Goal: Transaction & Acquisition: Obtain resource

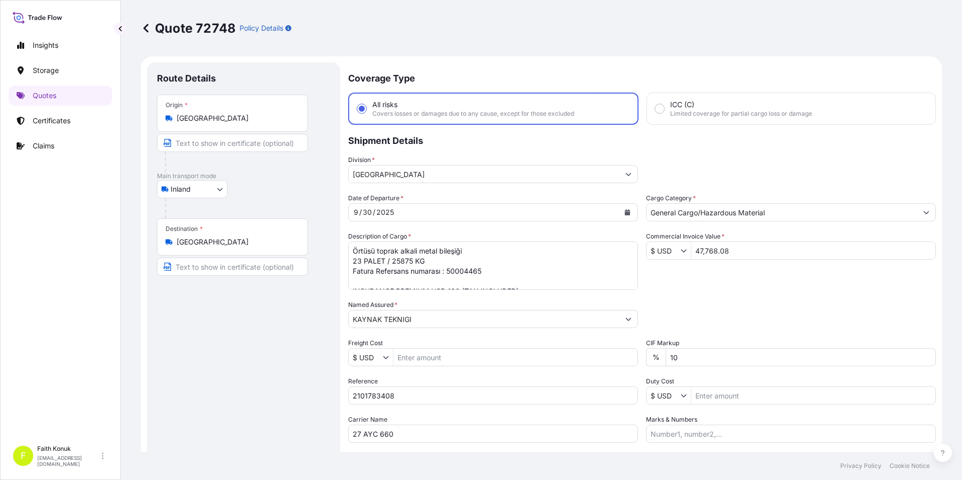
select select "Inland"
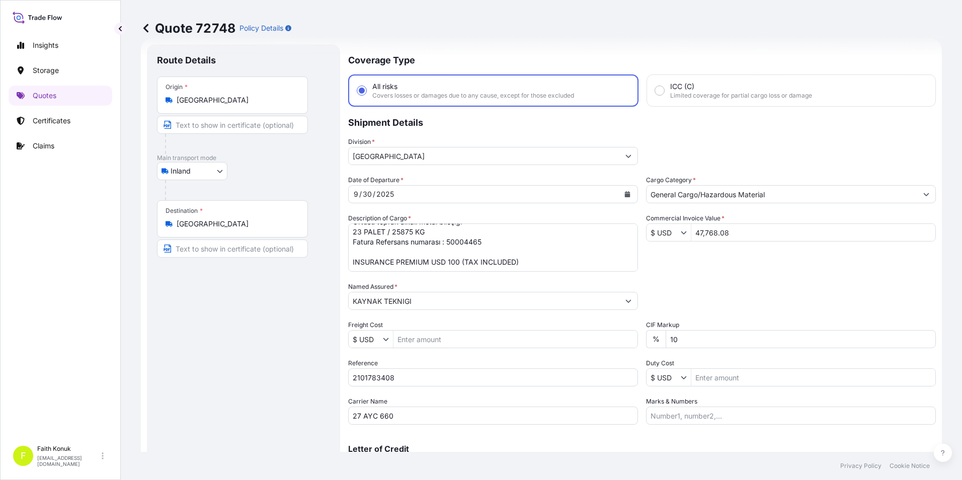
scroll to position [50, 0]
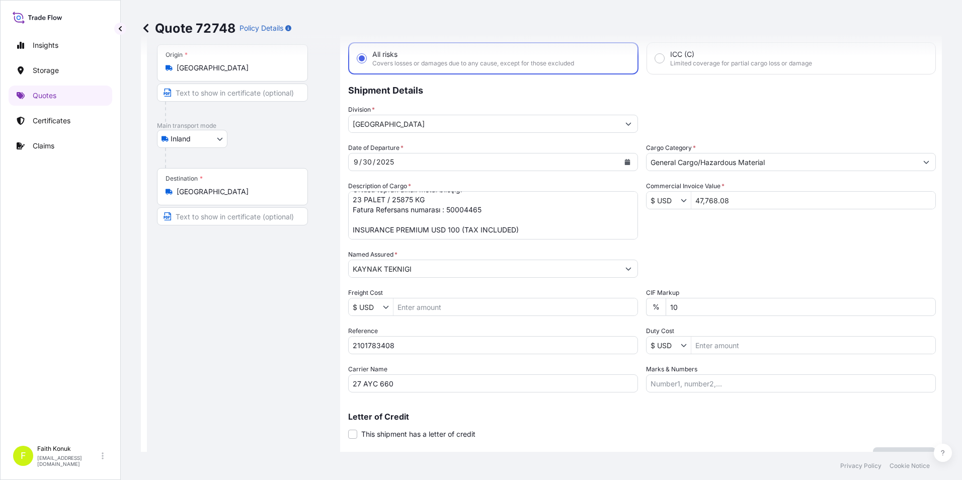
click at [113, 305] on div "Insights Storage Quotes Certificates Claims F Faith Konuk fatih.konuk@psabdp.com" at bounding box center [60, 240] width 121 height 480
click at [65, 92] on link "Quotes" at bounding box center [61, 96] width 104 height 20
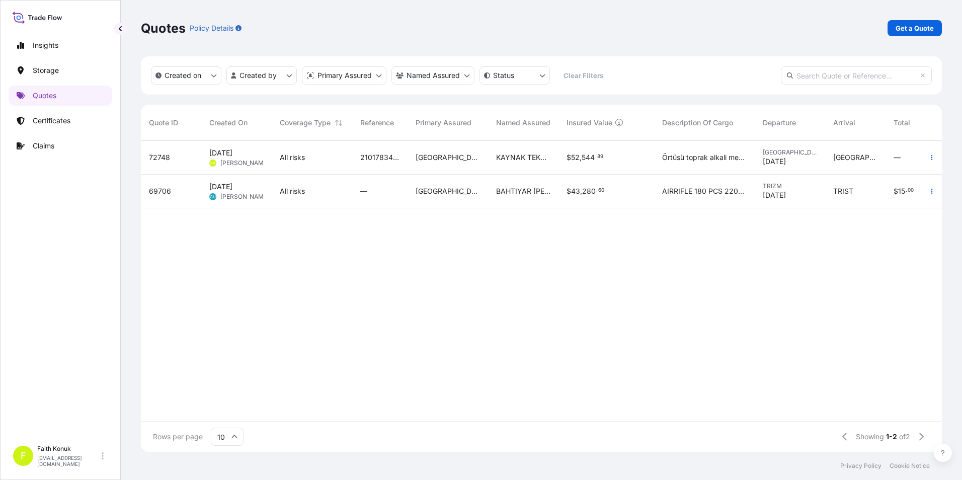
click at [174, 163] on div "72748" at bounding box center [171, 158] width 60 height 34
select select "Inland"
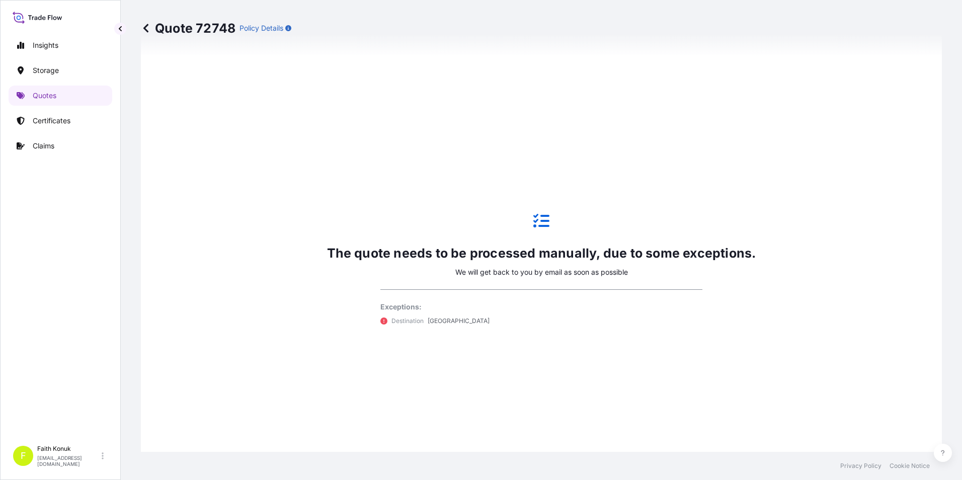
scroll to position [604, 0]
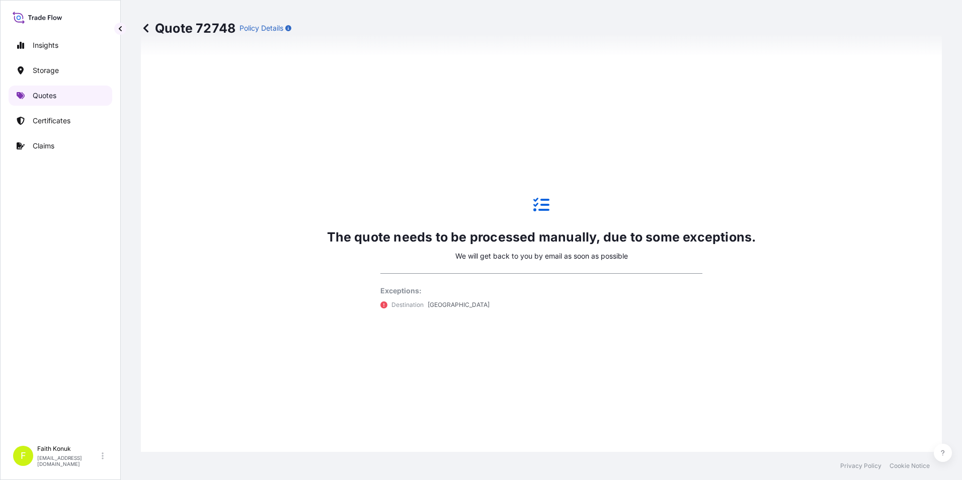
click at [63, 99] on link "Quotes" at bounding box center [61, 96] width 104 height 20
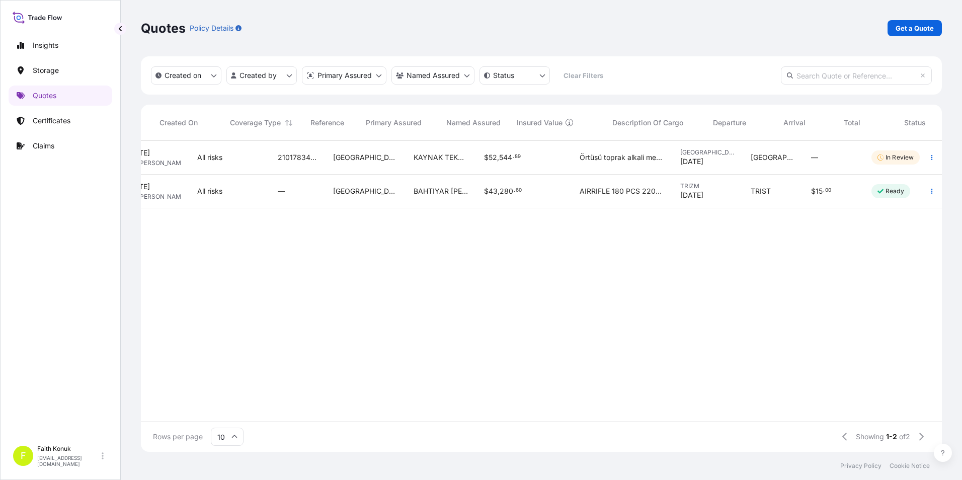
scroll to position [0, 95]
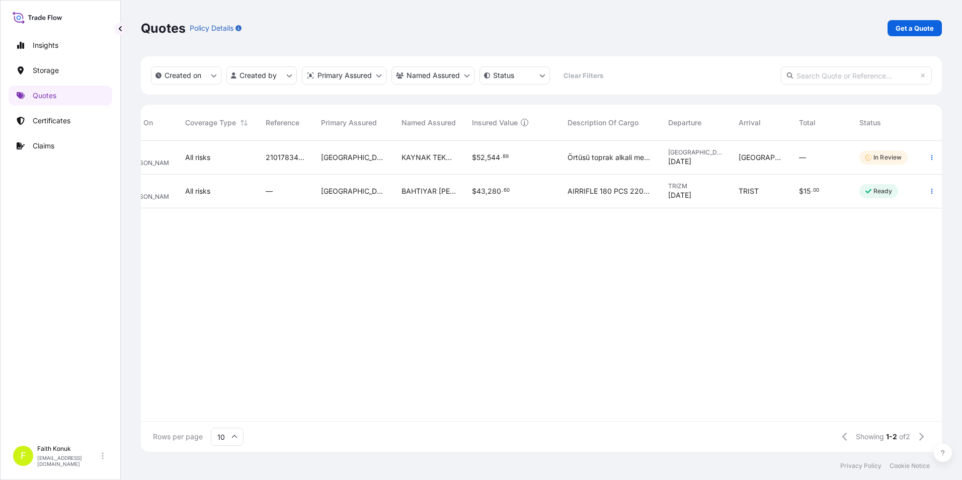
click at [343, 413] on div "72748 [DATE] FK Faith Konuk All risks 2101783408 Turkey KAYNAK TEKNIGI $ 52 , 5…" at bounding box center [541, 281] width 801 height 280
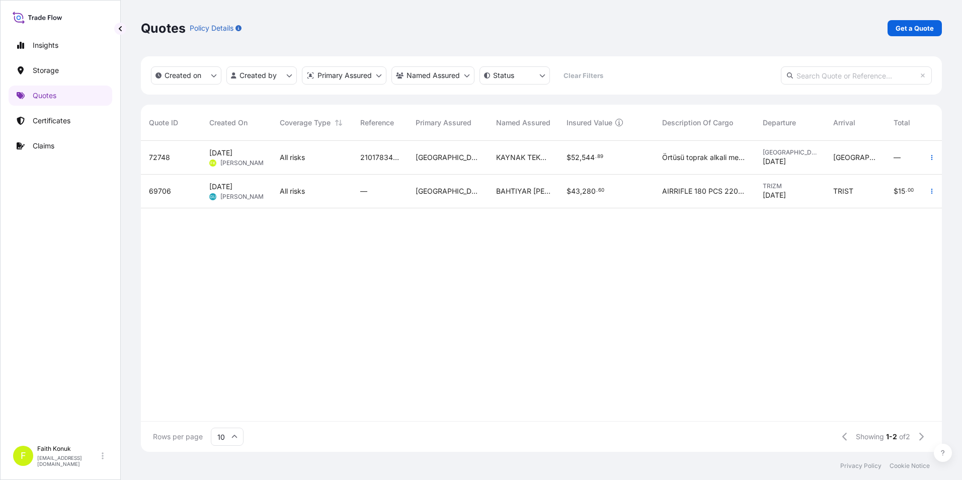
click at [397, 342] on div "72748 [DATE] FK Faith Konuk All risks 2101783408 Turkey KAYNAK TEKNIGI $ 52 , 5…" at bounding box center [588, 281] width 895 height 280
click at [187, 153] on div "72748" at bounding box center [171, 157] width 44 height 10
select select "Inland"
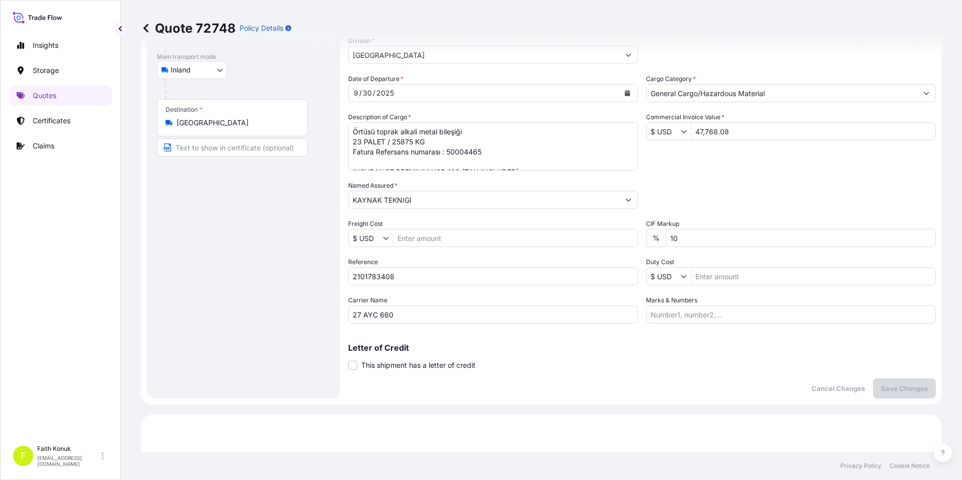
scroll to position [31, 0]
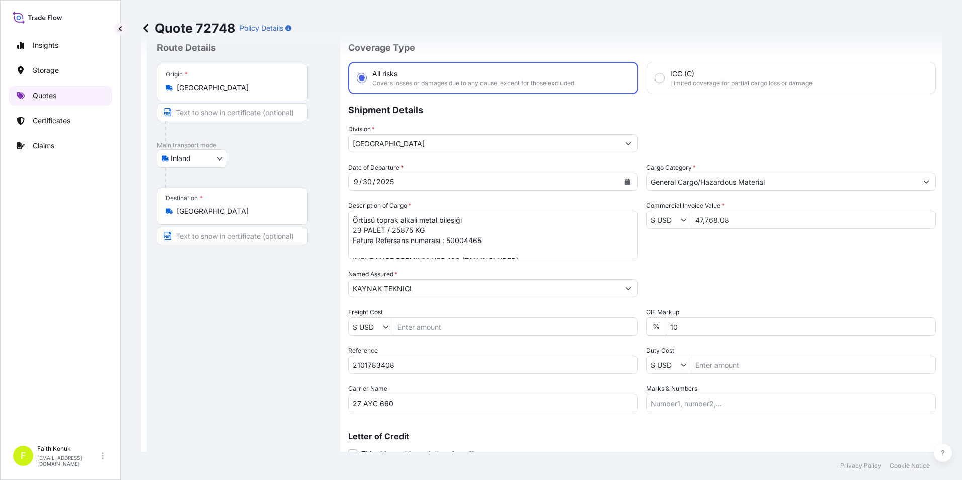
click at [48, 94] on p "Quotes" at bounding box center [45, 96] width 24 height 10
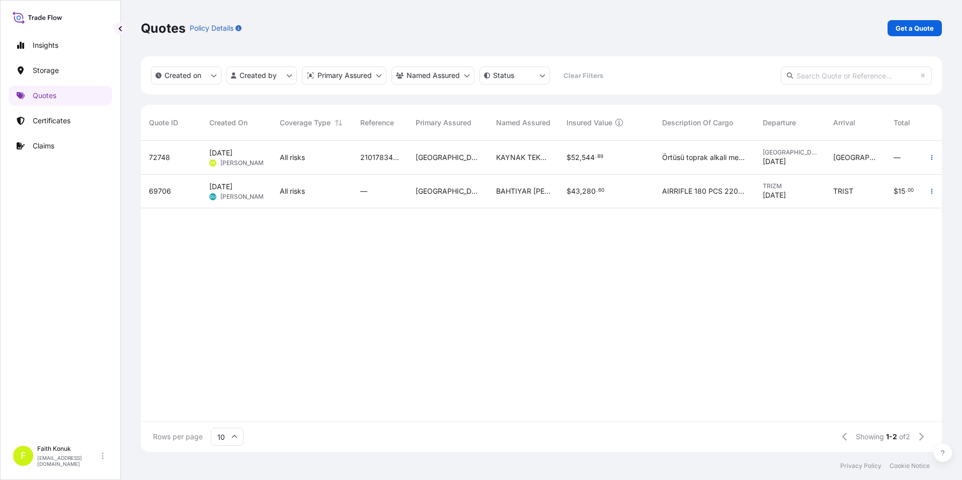
click at [510, 413] on div "72748 [DATE] FK Faith Konuk All risks 2101783408 Turkey KAYNAK TEKNIGI $ 52 , 5…" at bounding box center [588, 281] width 895 height 280
click at [55, 92] on p "Quotes" at bounding box center [45, 96] width 24 height 10
drag, startPoint x: 520, startPoint y: 412, endPoint x: 542, endPoint y: 415, distance: 22.3
click at [542, 415] on div "72748 [DATE] FK Faith Konuk All risks 2101783408 Turkey KAYNAK TEKNIGI $ 52 , 5…" at bounding box center [541, 281] width 801 height 280
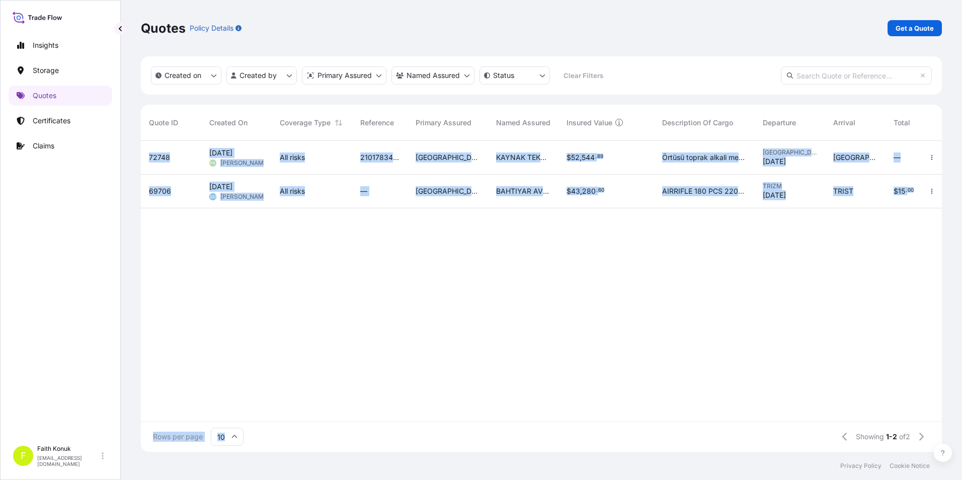
drag, startPoint x: 543, startPoint y: 412, endPoint x: 653, endPoint y: 427, distance: 111.1
click at [653, 427] on div "Quote ID Created On Coverage Type Reference Primary Assured Named Assured Insur…" at bounding box center [541, 278] width 801 height 347
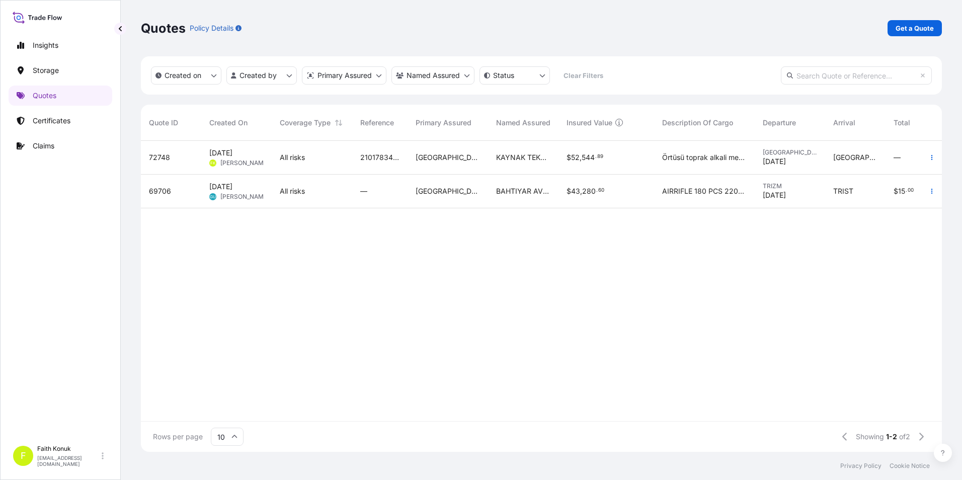
drag, startPoint x: 653, startPoint y: 427, endPoint x: 558, endPoint y: 338, distance: 130.6
click at [559, 339] on div "72748 [DATE] FK Faith Konuk All risks 2101783408 Turkey KAYNAK TEKNIGI $ 52 , 5…" at bounding box center [588, 281] width 895 height 280
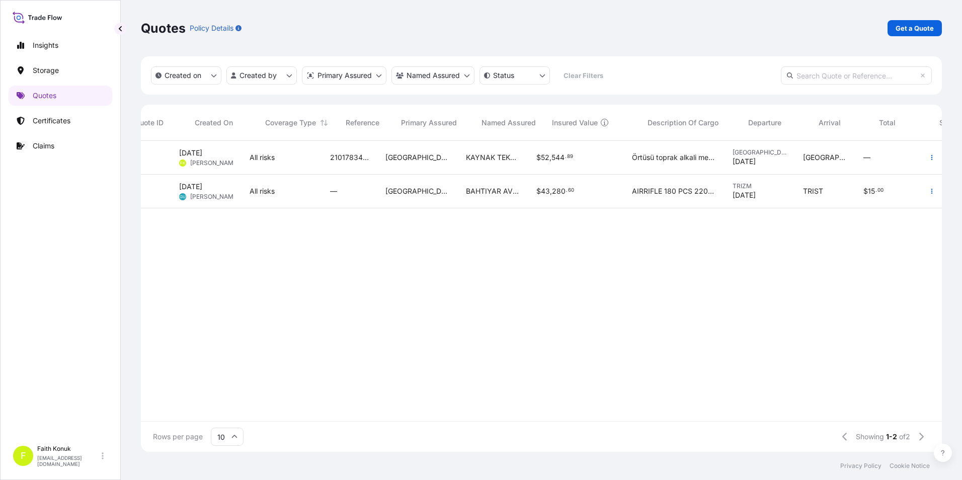
scroll to position [0, 95]
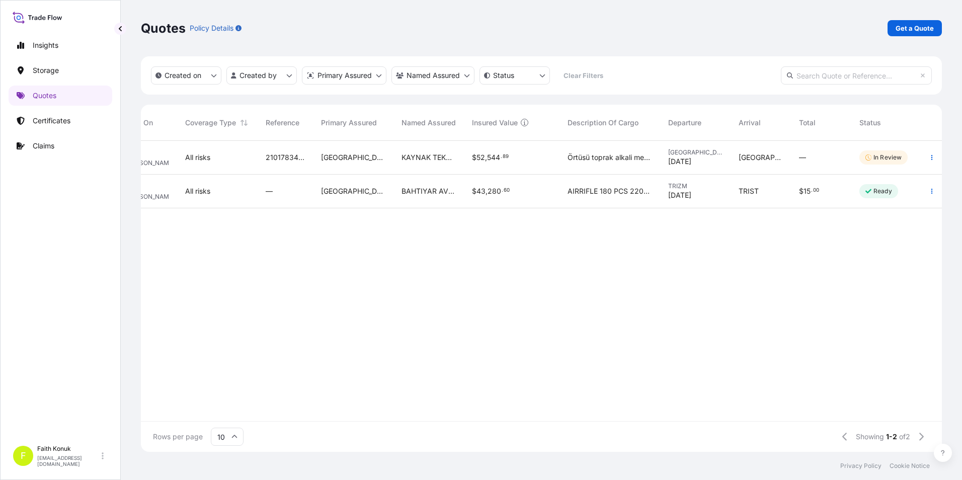
click at [526, 323] on div "72748 [DATE] FK Faith Konuk All risks 2101783408 Turkey KAYNAK TEKNIGI $ 52 , 5…" at bounding box center [493, 281] width 895 height 280
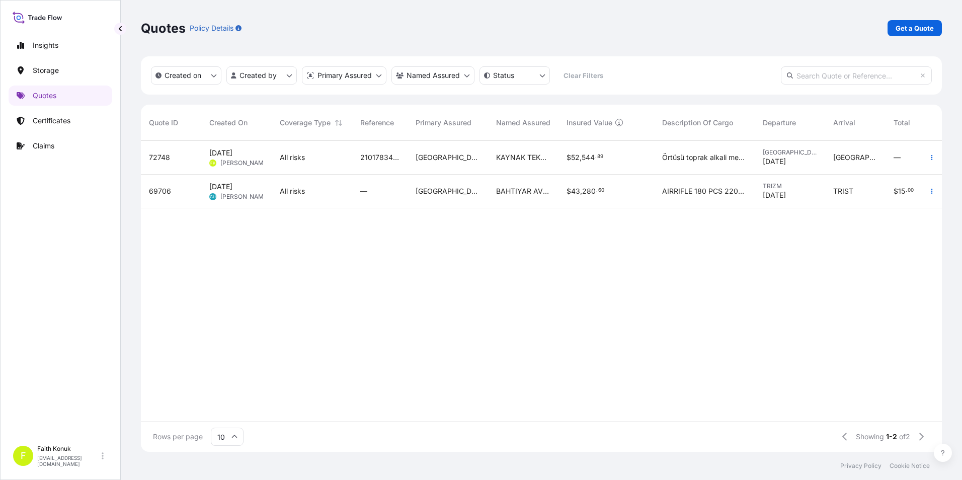
click at [353, 334] on div "72748 [DATE] FK Faith Konuk All risks 2101783408 Turkey KAYNAK TEKNIGI $ 52 , 5…" at bounding box center [588, 281] width 895 height 280
click at [810, 321] on div "72748 [DATE] FK Faith Konuk All risks 2101783408 Turkey KAYNAK TEKNIGI $ 52 , 5…" at bounding box center [588, 281] width 895 height 280
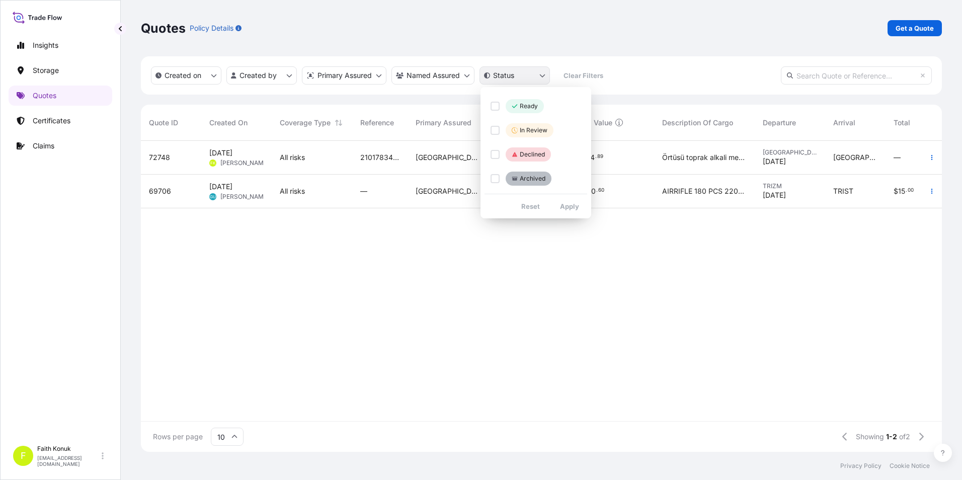
click at [522, 80] on html "Insights Storage Quotes Certificates Claims F Faith Konuk [EMAIL_ADDRESS][DOMAI…" at bounding box center [481, 240] width 962 height 480
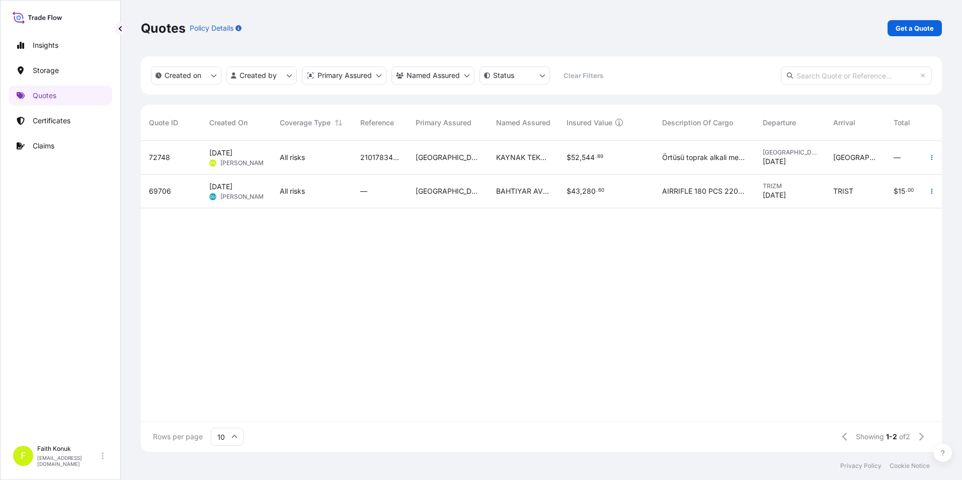
drag, startPoint x: 406, startPoint y: 291, endPoint x: 411, endPoint y: 290, distance: 5.6
click at [411, 290] on html "Insights Storage Quotes Certificates Claims F Faith Konuk [EMAIL_ADDRESS][DOMAI…" at bounding box center [481, 240] width 962 height 480
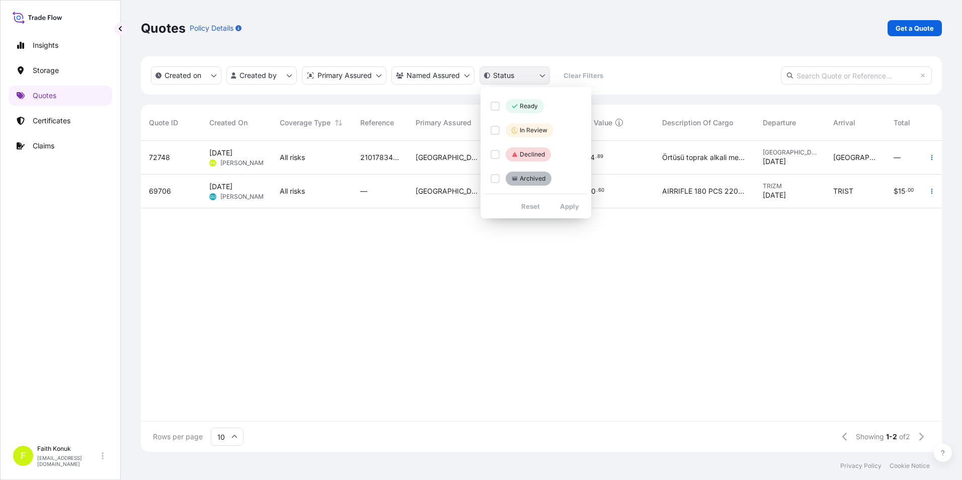
click at [503, 78] on html "Insights Storage Quotes Certificates Claims F Faith Konuk [EMAIL_ADDRESS][DOMAI…" at bounding box center [481, 240] width 962 height 480
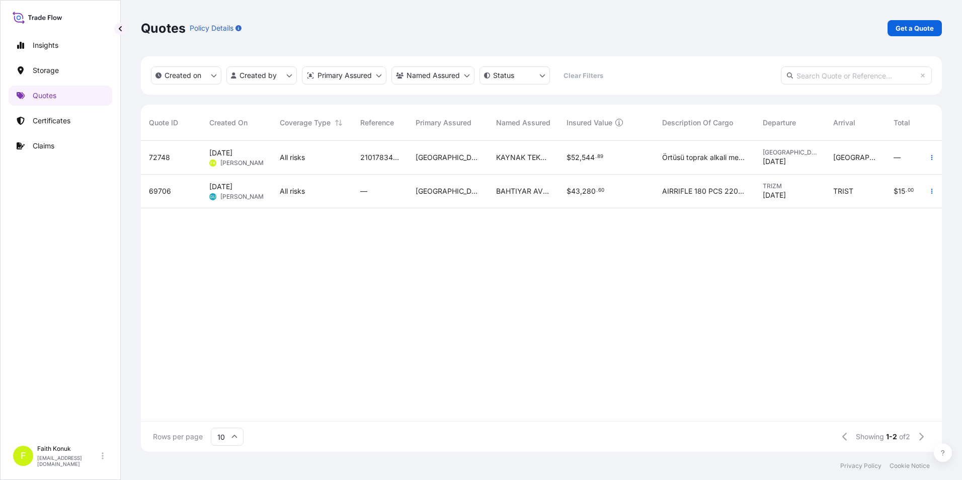
click at [381, 252] on html "Insights Storage Quotes Certificates Claims F Faith Konuk [EMAIL_ADDRESS][DOMAI…" at bounding box center [481, 240] width 962 height 480
click at [801, 298] on div "72748 [DATE] FK Faith Konuk All risks 2101783408 Turkey KAYNAK TEKNIGI $ 52 , 5…" at bounding box center [588, 281] width 895 height 280
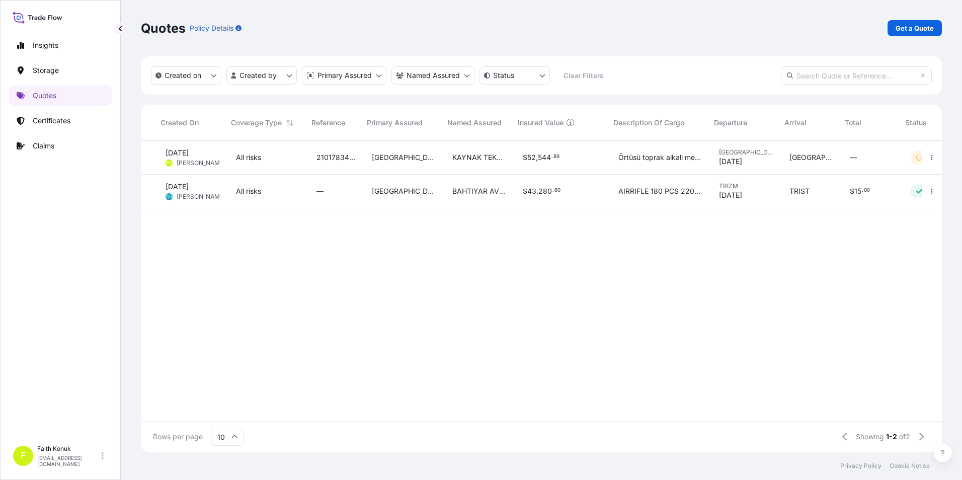
scroll to position [0, 95]
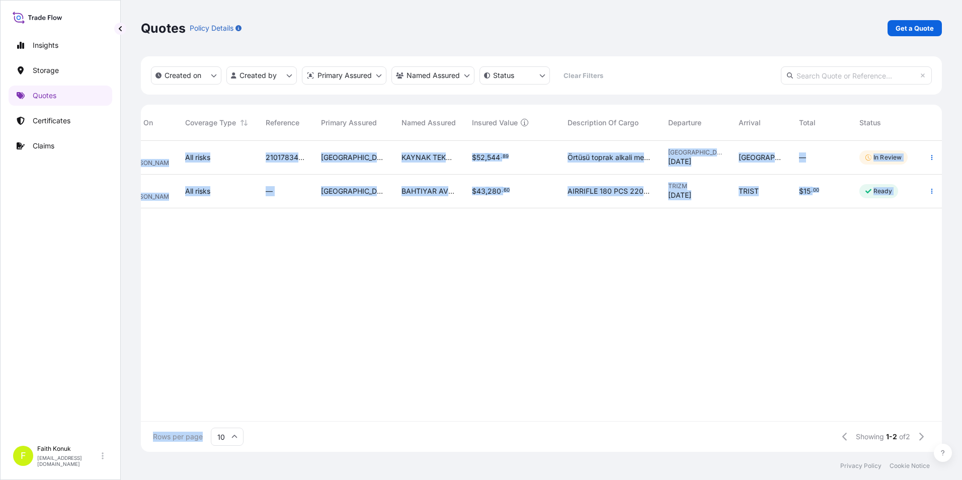
click at [393, 419] on div "Quote ID Created On Coverage Type Reference Primary Assured Named Assured Insur…" at bounding box center [541, 278] width 801 height 347
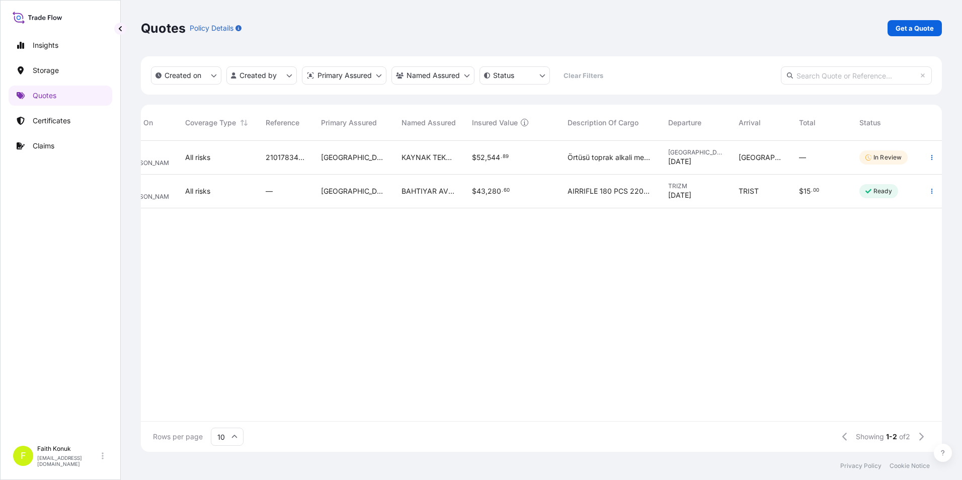
drag, startPoint x: 393, startPoint y: 419, endPoint x: 336, endPoint y: 401, distance: 60.5
click at [336, 400] on div "72748 [DATE] FK Faith Konuk All risks 2101783408 Turkey KAYNAK TEKNIGI $ 52 , 5…" at bounding box center [493, 281] width 895 height 280
click at [663, 324] on div "72748 [DATE] FK Faith Konuk All risks 2101783408 Turkey KAYNAK TEKNIGI $ 52 , 5…" at bounding box center [493, 281] width 895 height 280
click at [899, 31] on p "Get a Quote" at bounding box center [914, 28] width 38 height 10
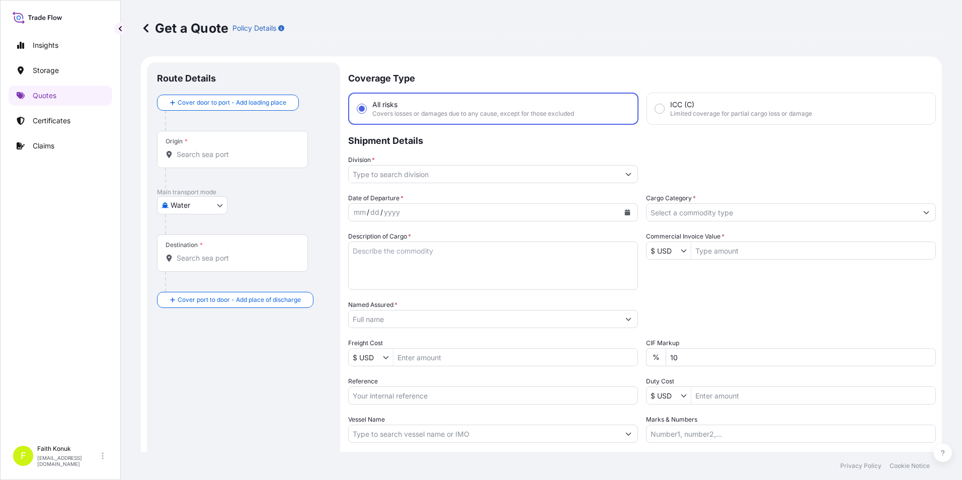
scroll to position [16, 0]
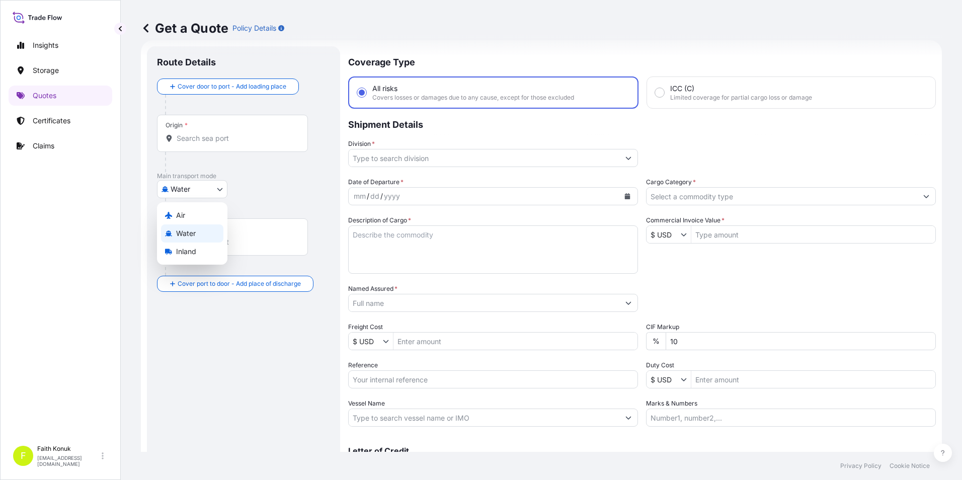
click at [215, 182] on body "Insights Storage Quotes Certificates Claims F Faith Konuk [EMAIL_ADDRESS][DOMAI…" at bounding box center [481, 240] width 962 height 480
click at [206, 248] on div "Inland" at bounding box center [192, 251] width 62 height 18
select select "Inland"
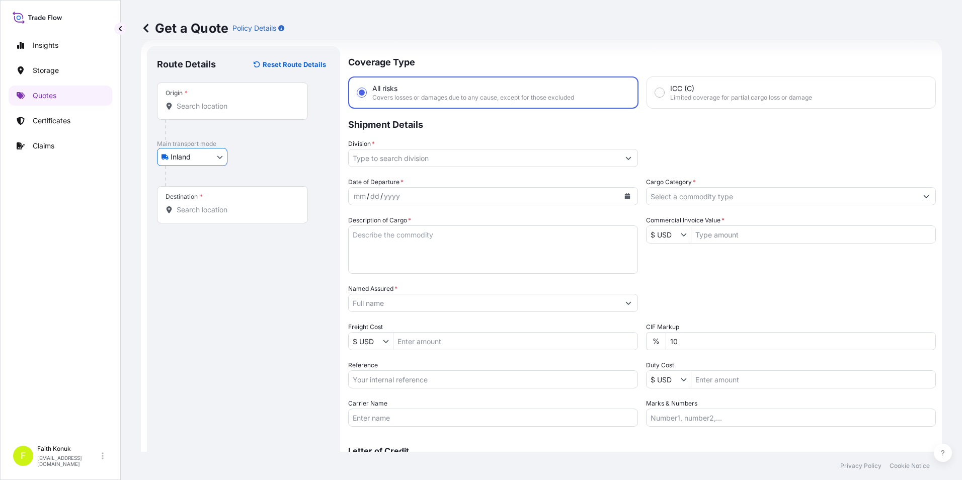
click at [201, 110] on input "Origin *" at bounding box center [236, 106] width 119 height 10
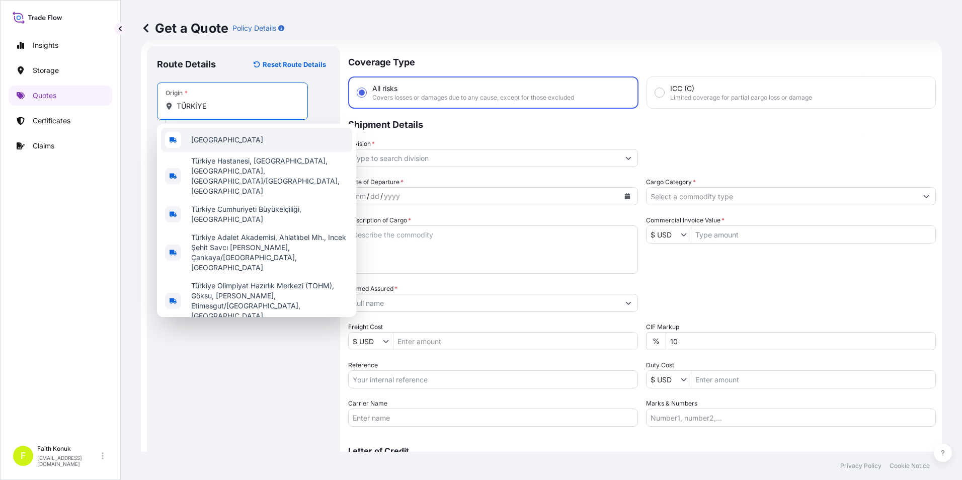
click at [216, 141] on div "[GEOGRAPHIC_DATA]" at bounding box center [256, 140] width 191 height 24
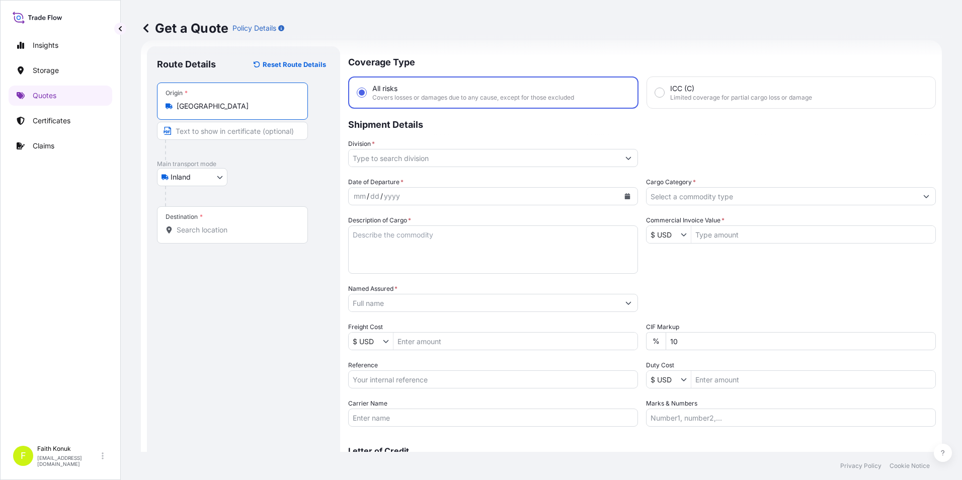
type input "[GEOGRAPHIC_DATA]"
click at [208, 225] on input "Destination *" at bounding box center [236, 230] width 119 height 10
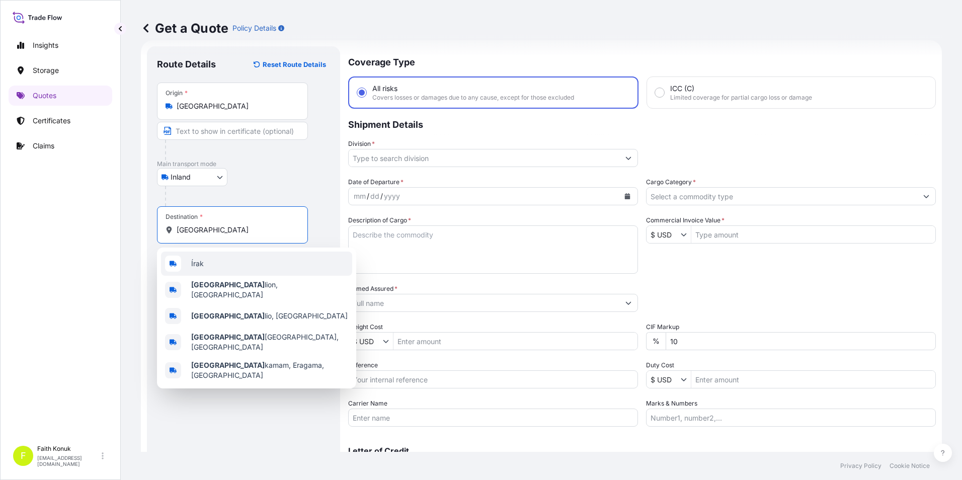
click at [203, 262] on span "Írak" at bounding box center [197, 264] width 13 height 10
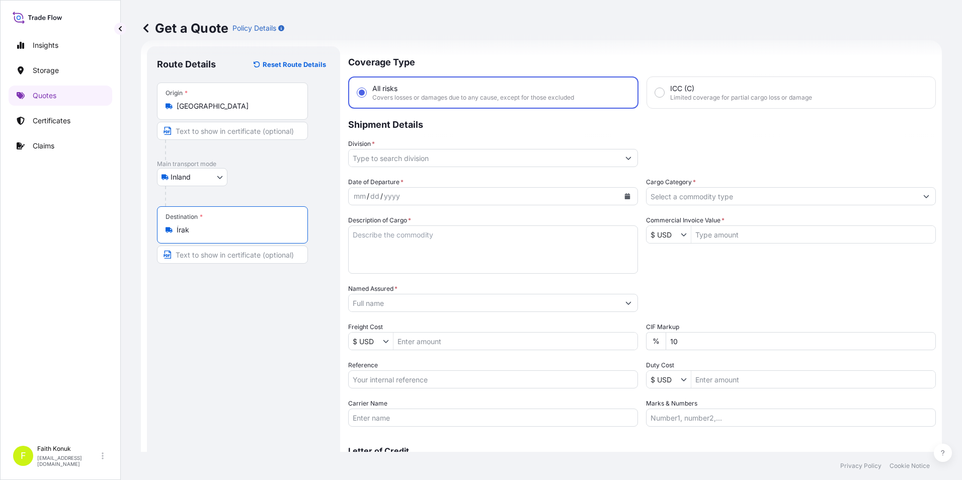
type input "Írak"
click at [430, 162] on input "Division *" at bounding box center [484, 158] width 271 height 18
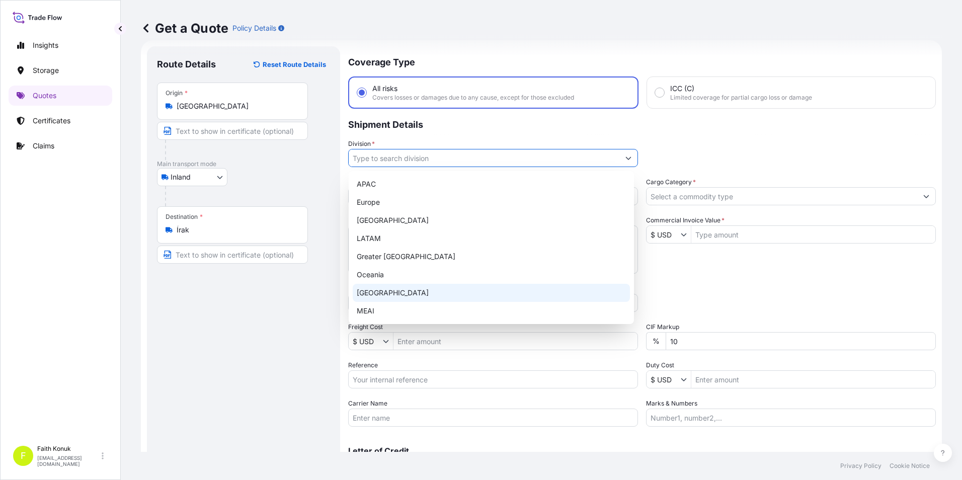
click at [369, 296] on div "[GEOGRAPHIC_DATA]" at bounding box center [491, 293] width 277 height 18
type input "[GEOGRAPHIC_DATA]"
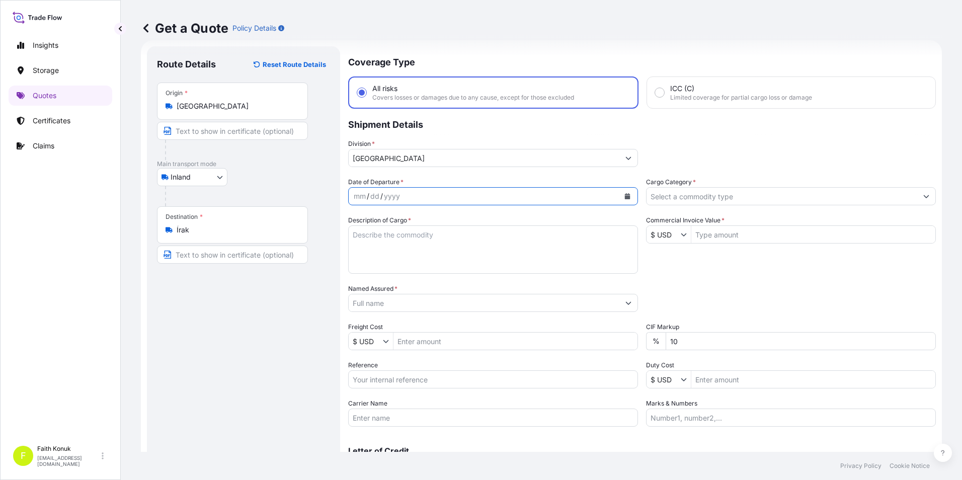
click at [620, 200] on button "Calendar" at bounding box center [627, 196] width 16 height 16
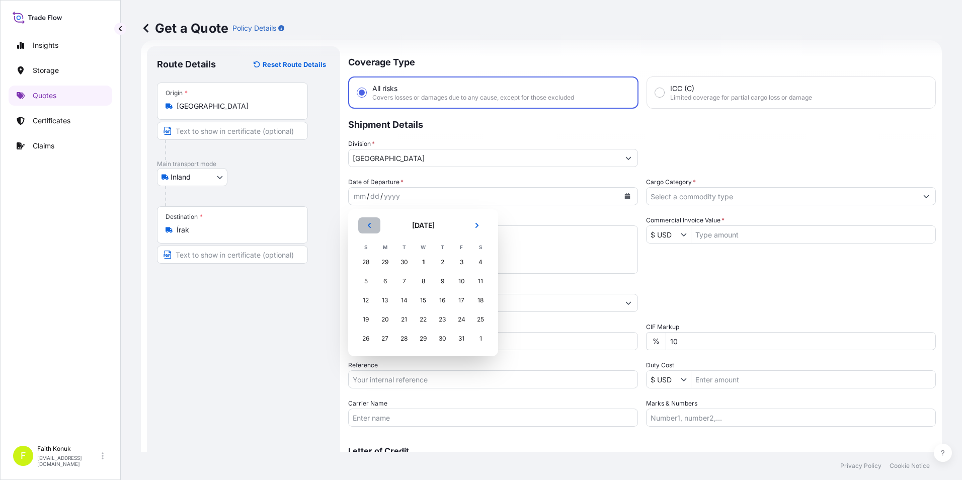
click at [373, 223] on button "Previous" at bounding box center [369, 225] width 22 height 16
click at [404, 340] on div "30" at bounding box center [404, 338] width 18 height 18
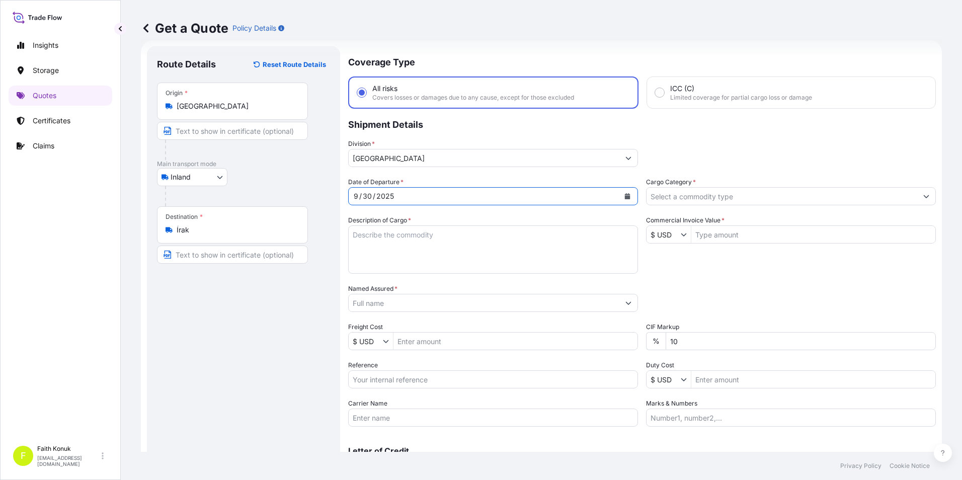
click at [451, 235] on textarea "Description of Cargo *" at bounding box center [493, 249] width 290 height 48
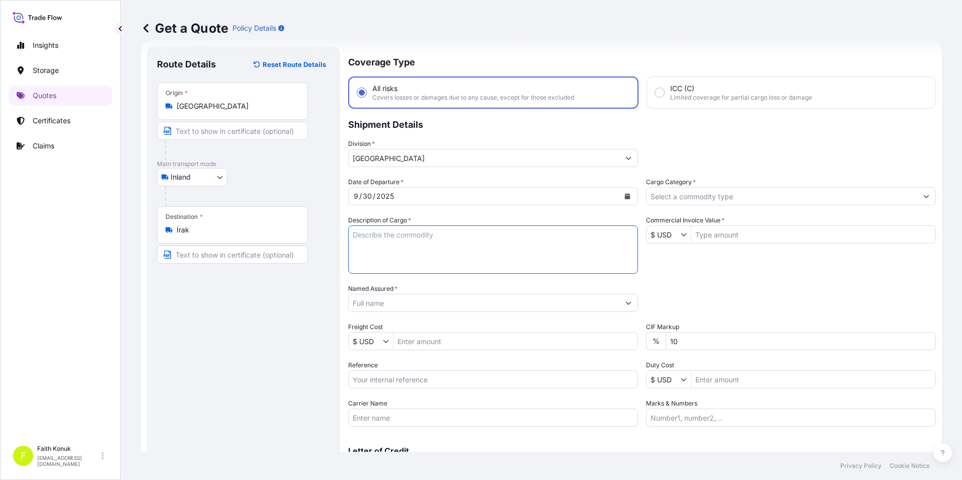
click at [550, 233] on textarea "Description of Cargo *" at bounding box center [493, 249] width 290 height 48
paste textarea "Örtüsü toprak alkali metal bileşiği 25 PALET / 25425 KG"
click at [463, 251] on textarea "Örtüsü toprak alkali metal bileşiği 25 PALET / 25425 KG" at bounding box center [493, 249] width 290 height 48
paste textarea "50004465"
click at [408, 257] on textarea "Örtüsü toprak alkali metal bileşiği 25 PALET / 25425 KG REF:50004465" at bounding box center [493, 249] width 290 height 48
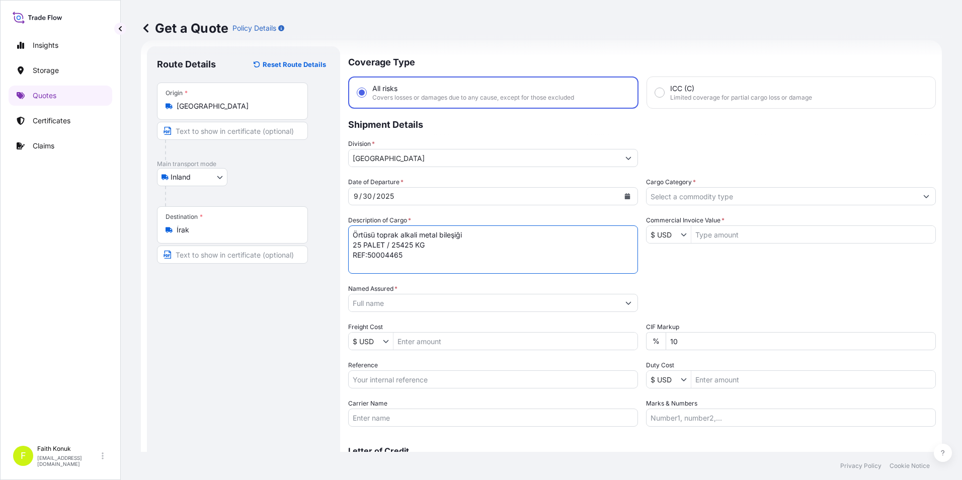
scroll to position [0, 0]
drag, startPoint x: 436, startPoint y: 230, endPoint x: 438, endPoint y: 242, distance: 11.7
click at [438, 241] on textarea "Örtüsü toprak alkali metal bileşiği 25 PALET / 25425 KG REF:50004465" at bounding box center [493, 249] width 290 height 48
click at [434, 246] on textarea "Örtüsü toprak alkali metal bileşiği 25 PALET / 25425 KG REF:50004465" at bounding box center [493, 249] width 290 height 48
paste textarea "07 AVE 621"
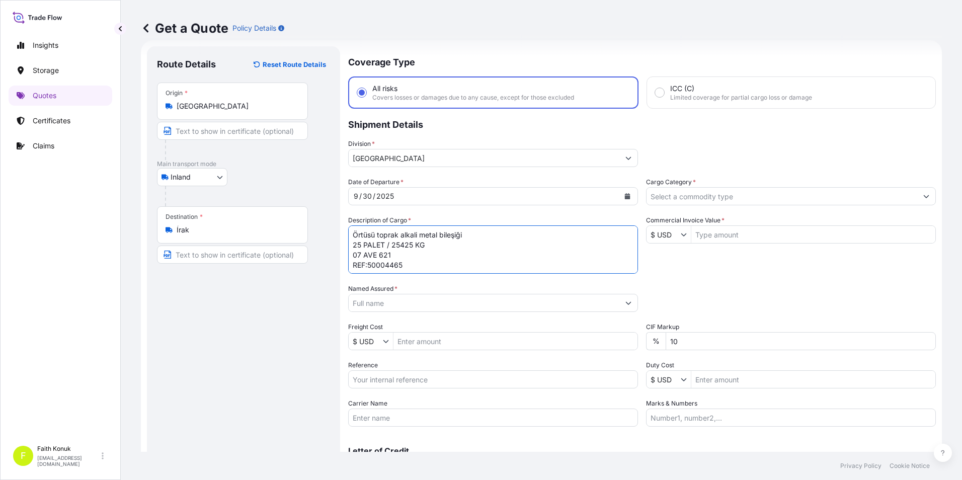
click at [408, 264] on textarea "Örtüsü toprak alkali metal bileşiği 25 PALET / 25425 KG 07 AVE 621 REF:50004465" at bounding box center [493, 249] width 290 height 48
type textarea "Örtüsü toprak alkali metal bileşiği 25 PALET / 25425 KG 07 AVE 621 REF:50004465…"
click at [403, 309] on input "Named Assured *" at bounding box center [482, 303] width 267 height 18
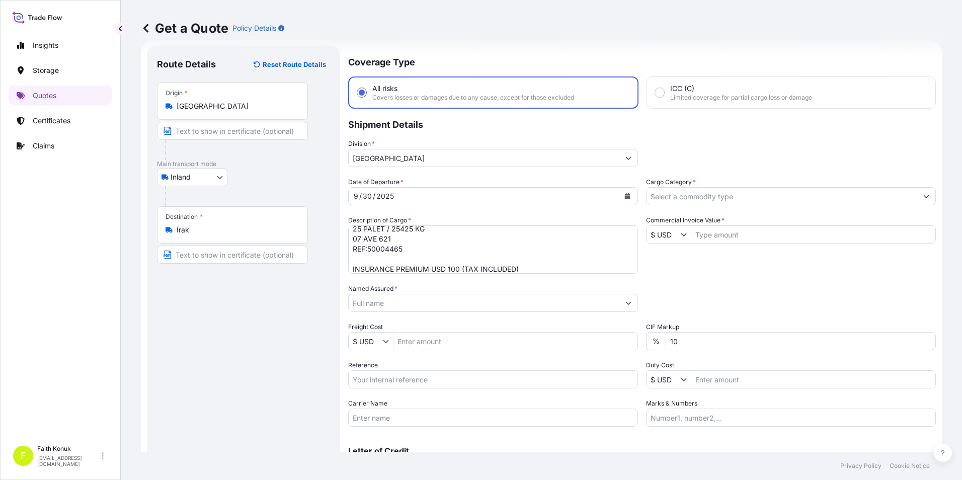
click at [401, 305] on input "Named Assured *" at bounding box center [484, 303] width 271 height 18
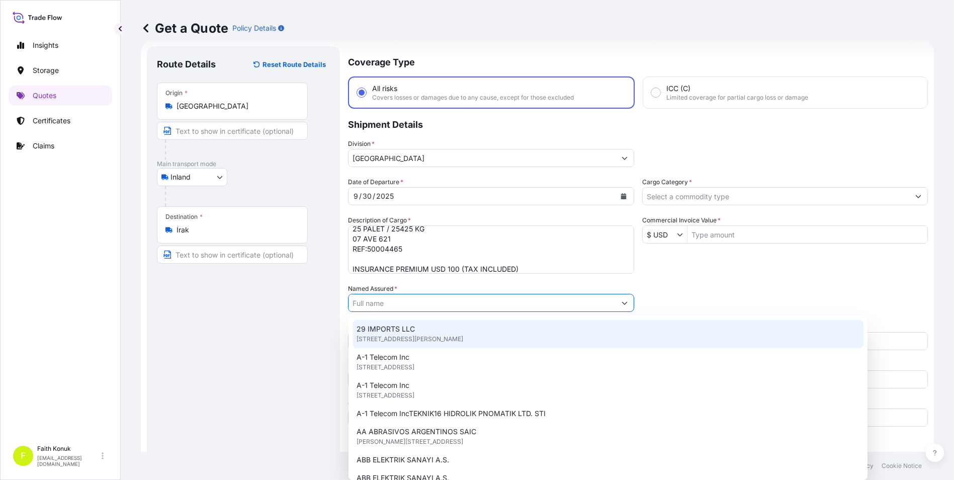
paste input "KAYNAK TEKNIGI"
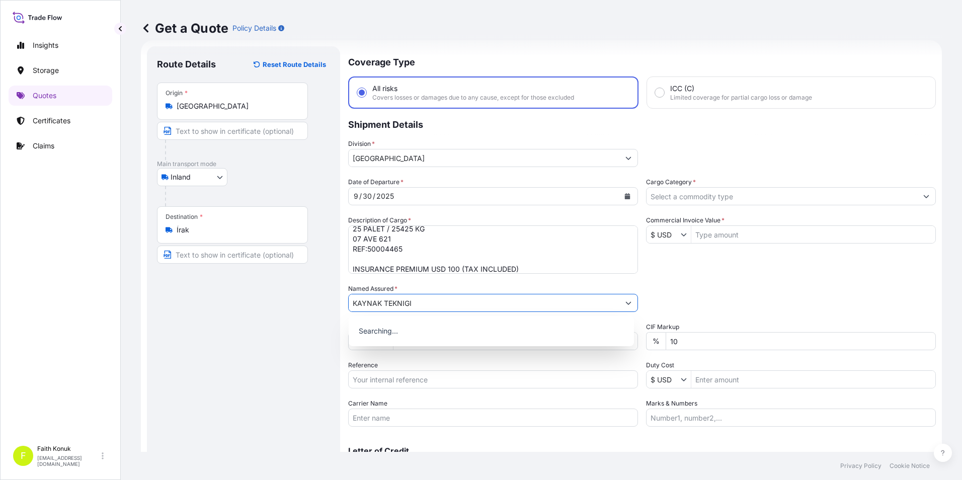
type input "KAYNAK TEKNIGI"
click at [300, 331] on div "Route Details Reset Route Details Place of loading Road / Inland Road / Inland …" at bounding box center [243, 273] width 173 height 435
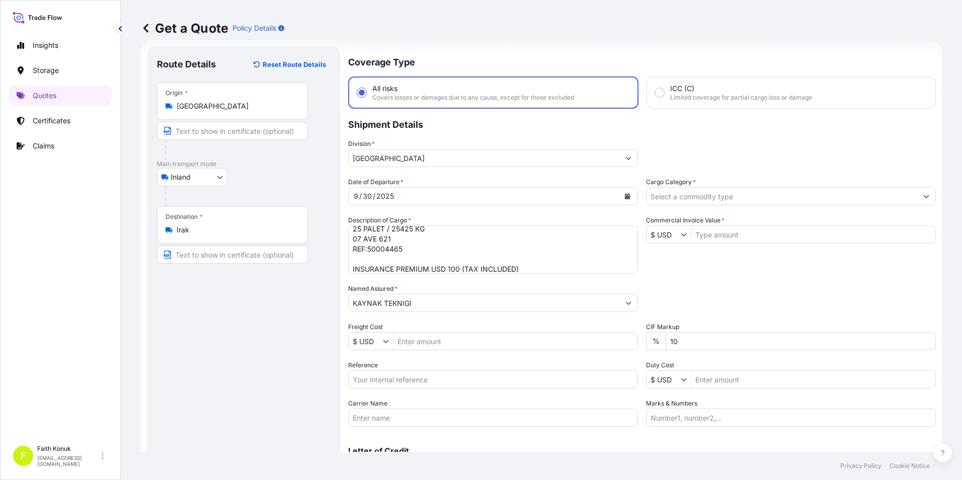
click at [406, 378] on input "Reference" at bounding box center [493, 379] width 290 height 18
click at [378, 379] on input "Reference" at bounding box center [493, 379] width 290 height 18
paste input "2101783416"
type input "2101783416"
click at [397, 410] on input "Carrier Name" at bounding box center [493, 417] width 290 height 18
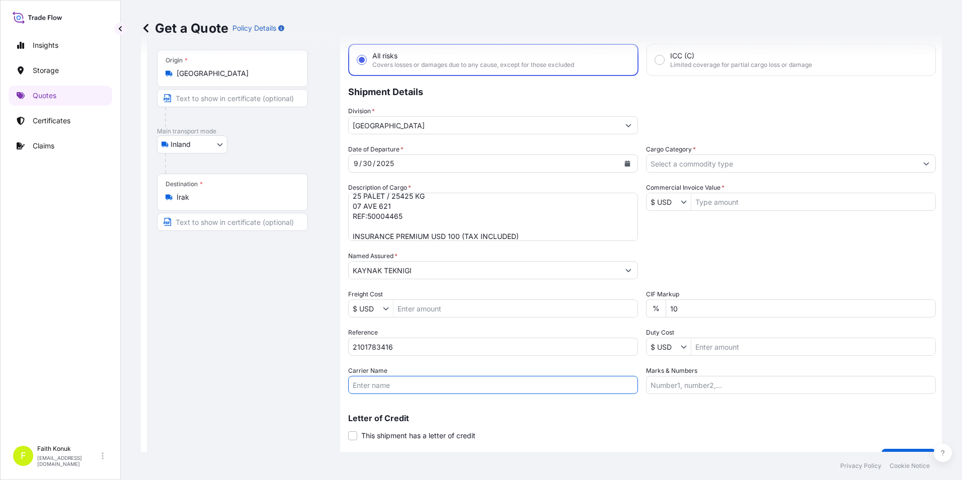
scroll to position [72, 0]
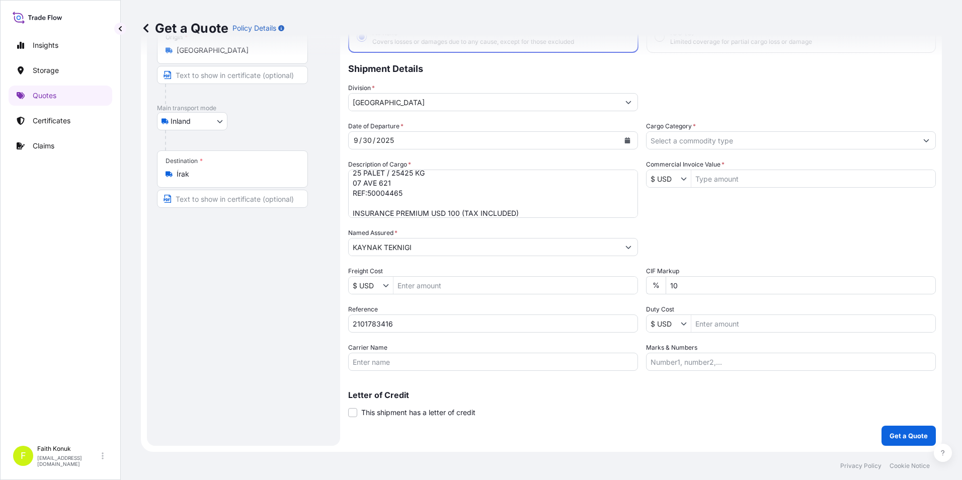
click at [400, 368] on input "Carrier Name" at bounding box center [493, 362] width 290 height 18
paste input "07 AVE 621"
type input "07 AVE 621"
click at [248, 315] on div "Route Details Reset Route Details Place of loading Road / Inland Road / Inland …" at bounding box center [243, 218] width 173 height 435
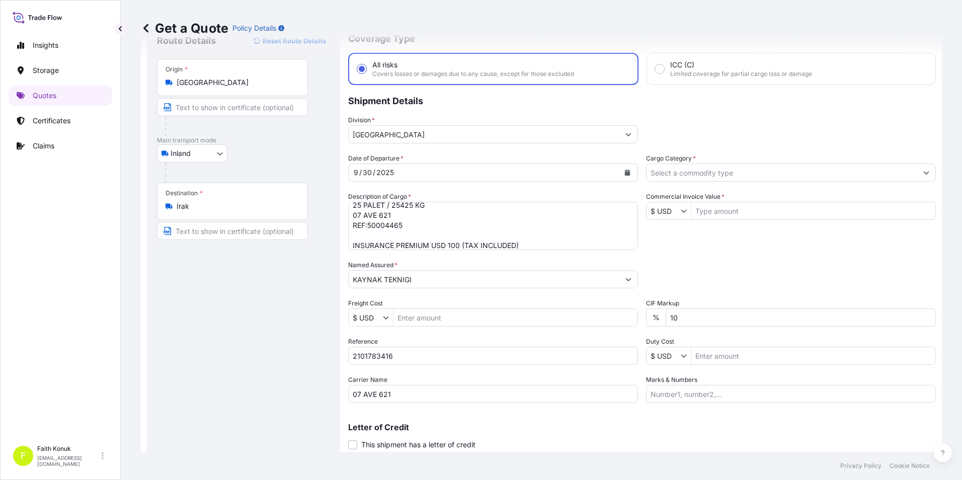
scroll to position [0, 0]
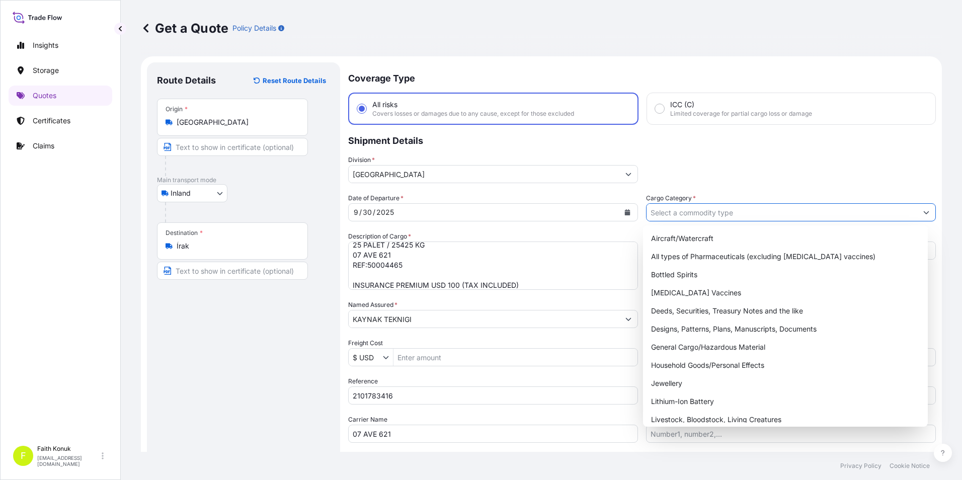
click at [679, 207] on input "Cargo Category *" at bounding box center [781, 212] width 271 height 18
click at [686, 347] on div "General Cargo/Hazardous Material" at bounding box center [785, 347] width 277 height 18
type input "General Cargo/Hazardous Material"
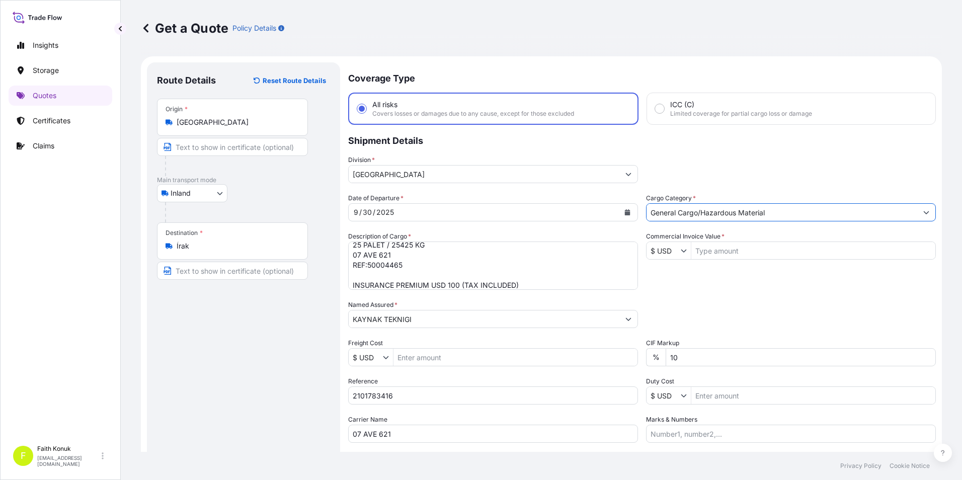
click at [736, 248] on input "Commercial Invoice Value *" at bounding box center [813, 250] width 244 height 18
type input "49,945"
click at [679, 281] on div "Date of Departure * [DATE] Cargo Category * General Cargo/Hazardous Material De…" at bounding box center [642, 317] width 588 height 249
click at [390, 269] on textarea "Örtüsü toprak alkali metal bileşiği 25 PALET / 25425 KG 07 AVE 621 REF:50004465…" at bounding box center [493, 265] width 290 height 48
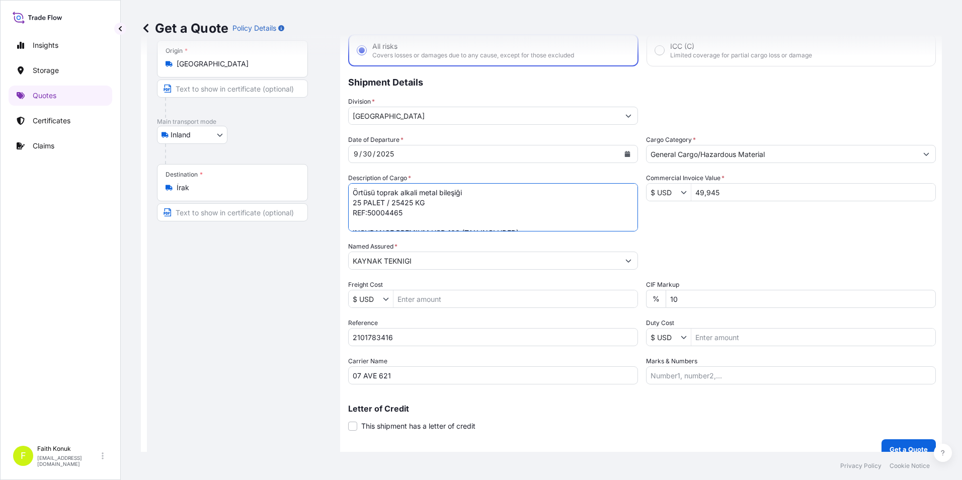
scroll to position [72, 0]
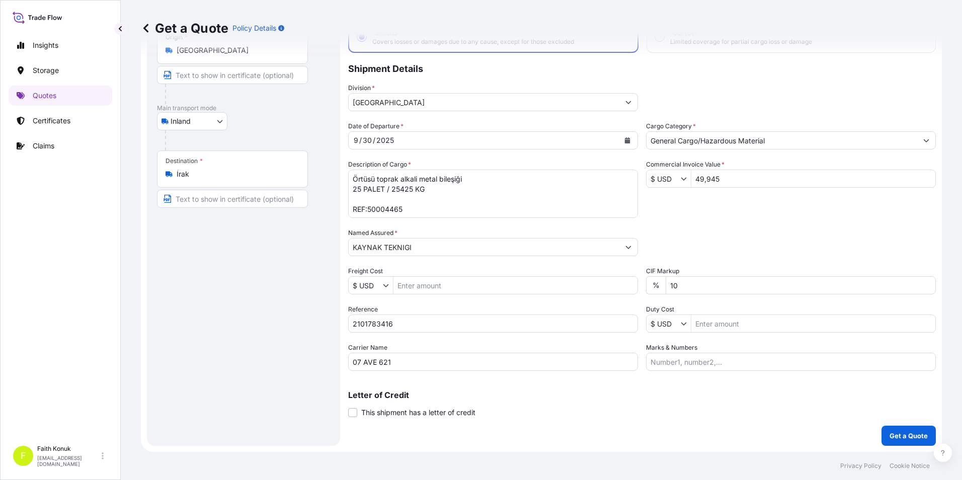
click at [353, 199] on textarea "Örtüsü toprak alkali metal bileşiği 25 PALET / 25425 KG REF:50004465 INSURANCE …" at bounding box center [493, 194] width 290 height 48
paste textarea "07 AVE 621"
type textarea "Örtüsü toprak alkali metal bileşiği 25 PALET / 25425 KG 07 AVE 621 REF:50004465…"
click at [301, 242] on div "Route Details Reset Route Details Place of loading Road / Inland Road / Inland …" at bounding box center [243, 218] width 173 height 435
click at [414, 215] on textarea "Örtüsü toprak alkali metal bileşiği 25 PALET / 25425 KG 07 AVE 621 REF:50004465…" at bounding box center [493, 194] width 290 height 48
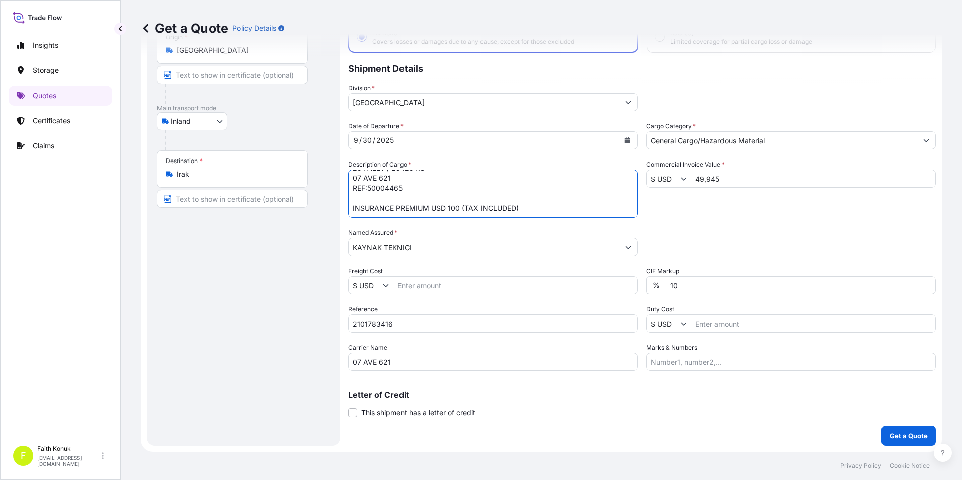
scroll to position [41, 0]
click at [902, 437] on p "Get a Quote" at bounding box center [908, 436] width 38 height 10
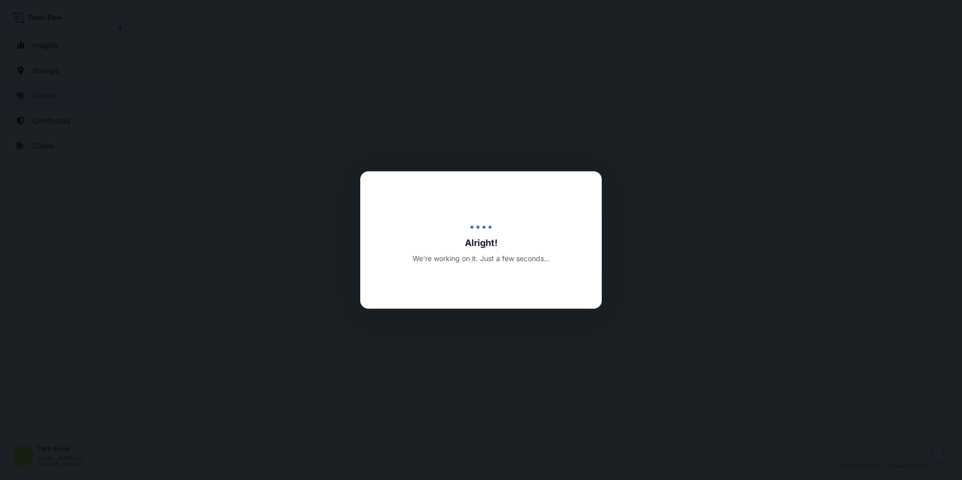
select select "Inland"
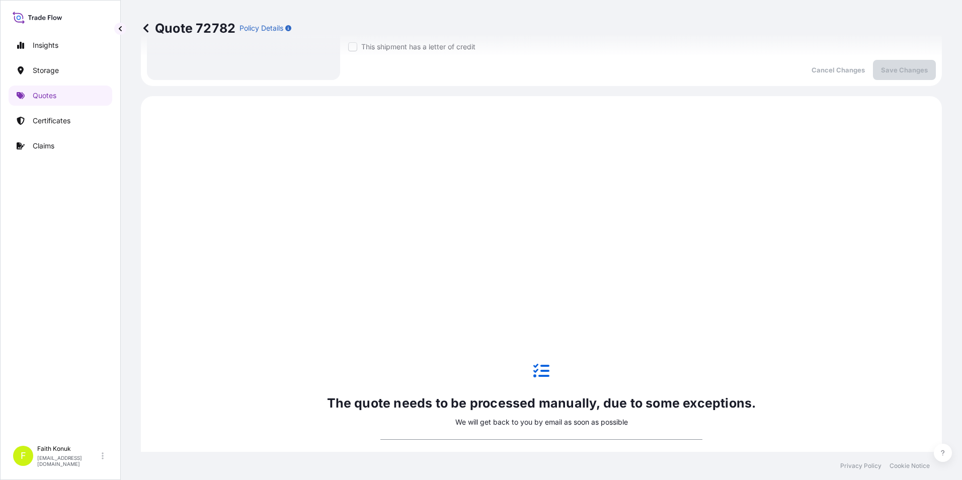
scroll to position [232, 0]
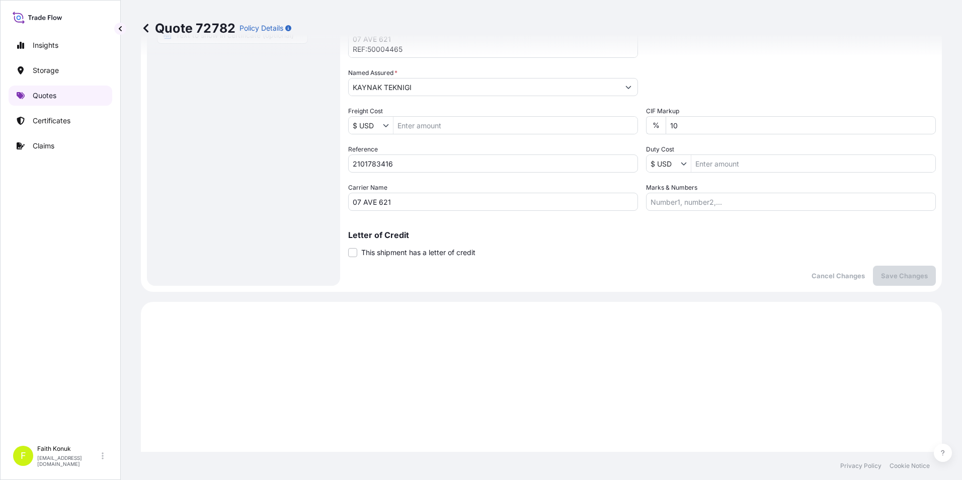
click at [42, 93] on p "Quotes" at bounding box center [45, 96] width 24 height 10
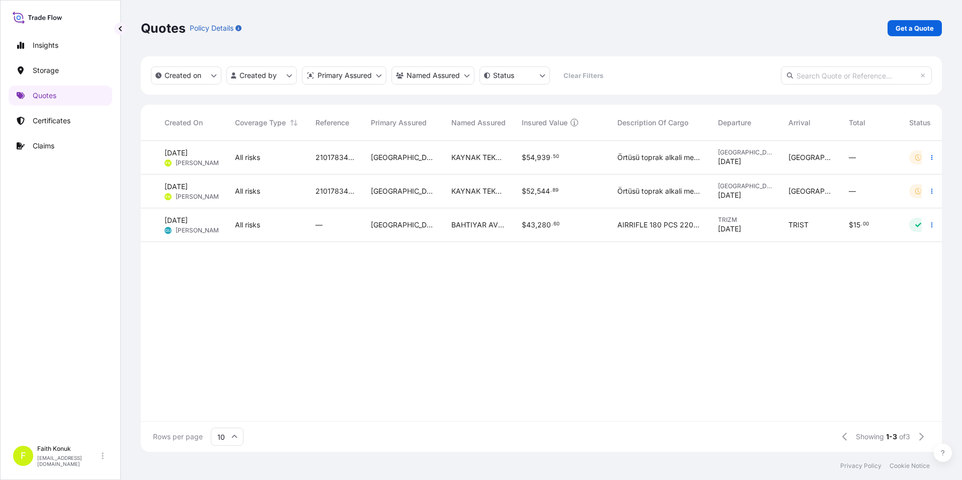
scroll to position [0, 30]
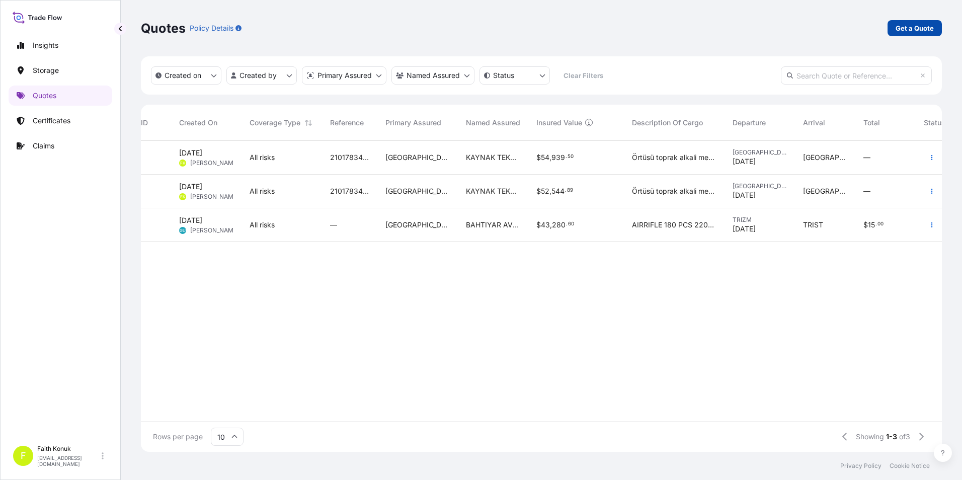
click at [905, 23] on p "Get a Quote" at bounding box center [914, 28] width 38 height 10
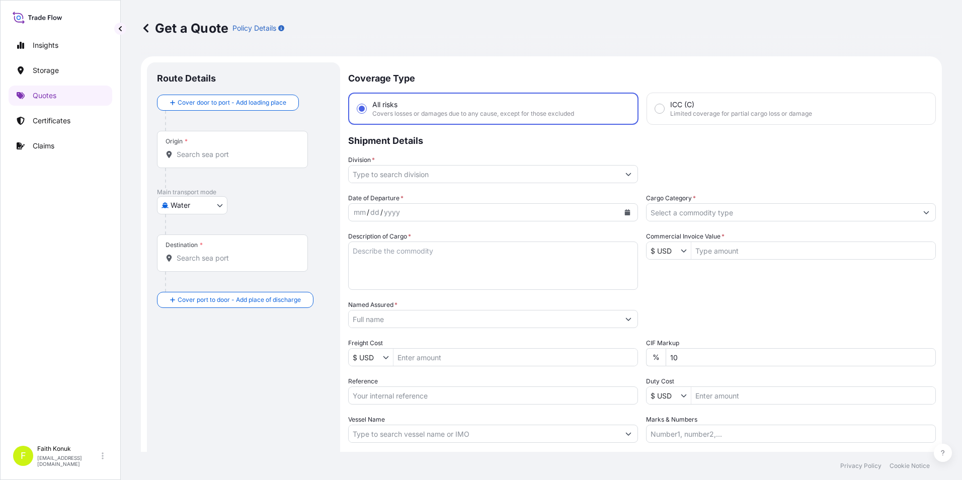
scroll to position [16, 0]
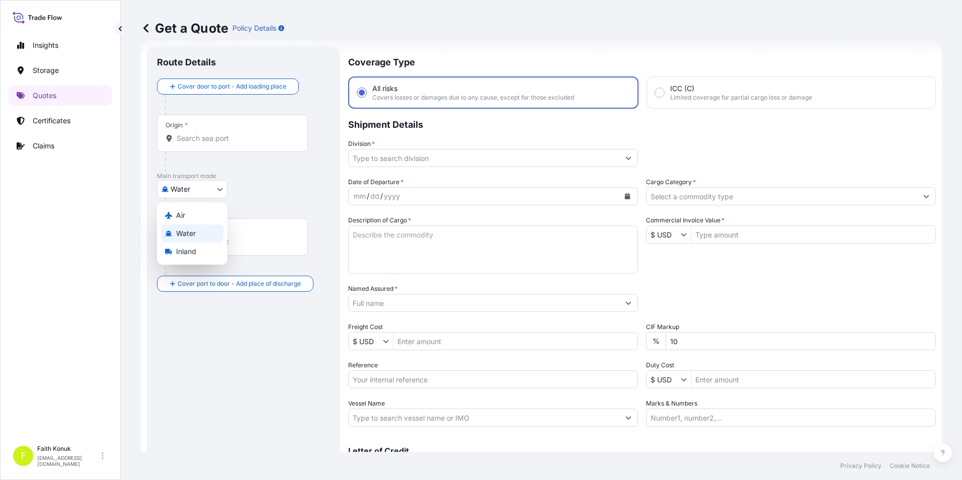
click at [215, 187] on body "Insights Storage Quotes Certificates Claims F Faith Konuk [EMAIL_ADDRESS][DOMAI…" at bounding box center [481, 240] width 962 height 480
click at [207, 251] on div "Inland" at bounding box center [192, 251] width 62 height 18
select select "Inland"
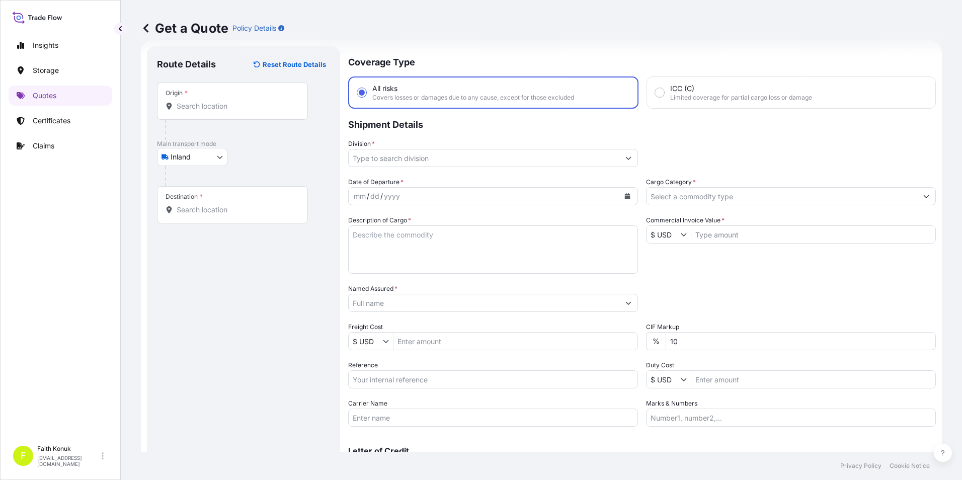
click at [205, 118] on div "Origin *" at bounding box center [232, 100] width 151 height 37
click at [205, 111] on input "Origin *" at bounding box center [236, 106] width 119 height 10
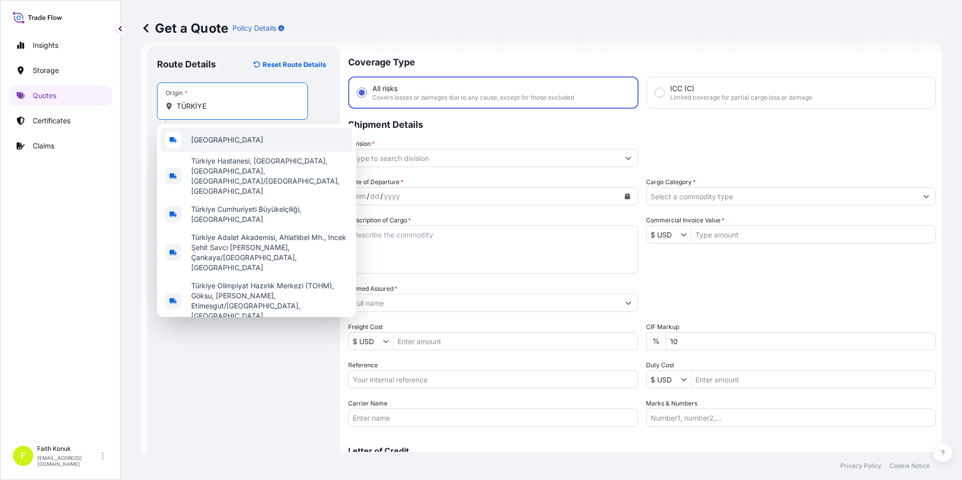
click at [188, 139] on div "[GEOGRAPHIC_DATA]" at bounding box center [256, 140] width 191 height 24
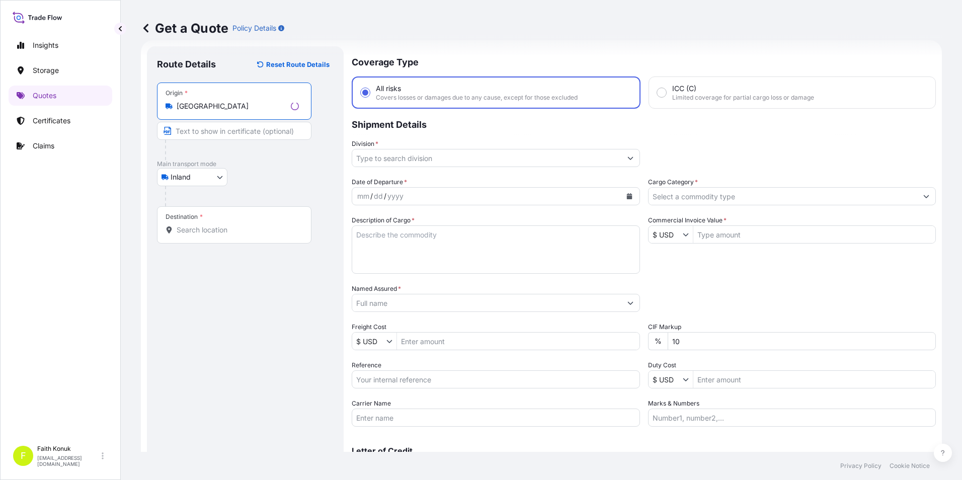
type input "[GEOGRAPHIC_DATA]"
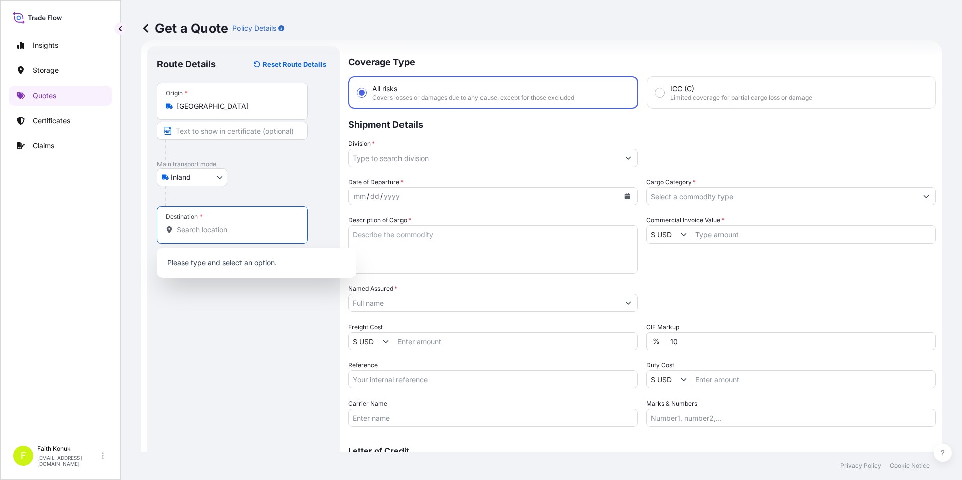
click at [198, 230] on input "Destination *" at bounding box center [236, 230] width 119 height 10
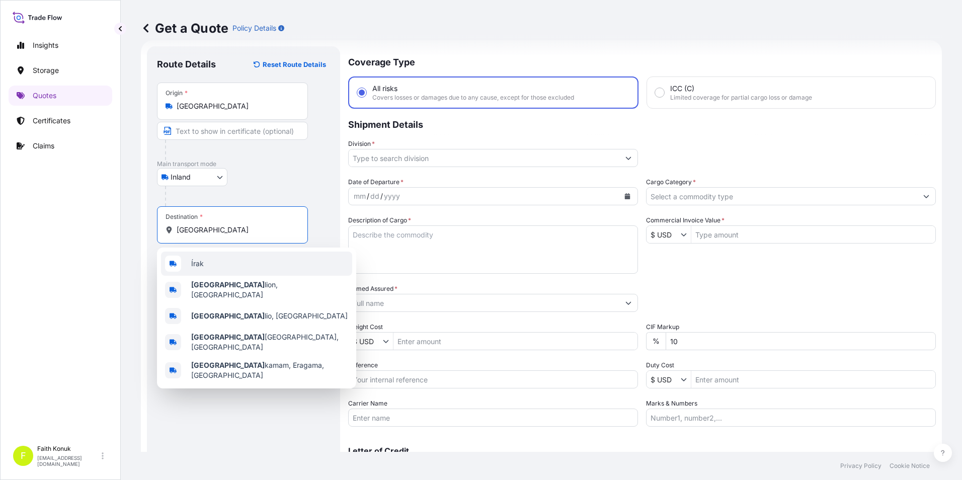
click at [202, 264] on span "Írak" at bounding box center [197, 264] width 13 height 10
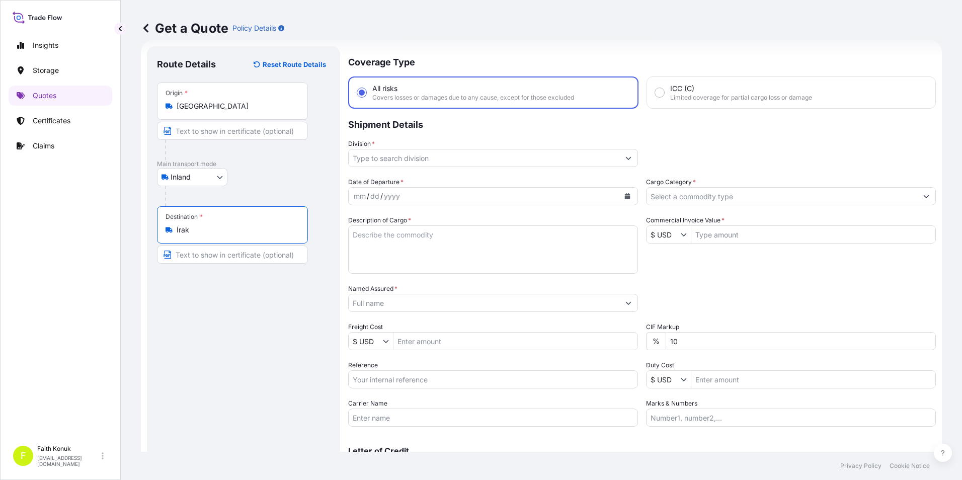
type input "Írak"
click at [624, 152] on button "Show suggestions" at bounding box center [628, 158] width 18 height 18
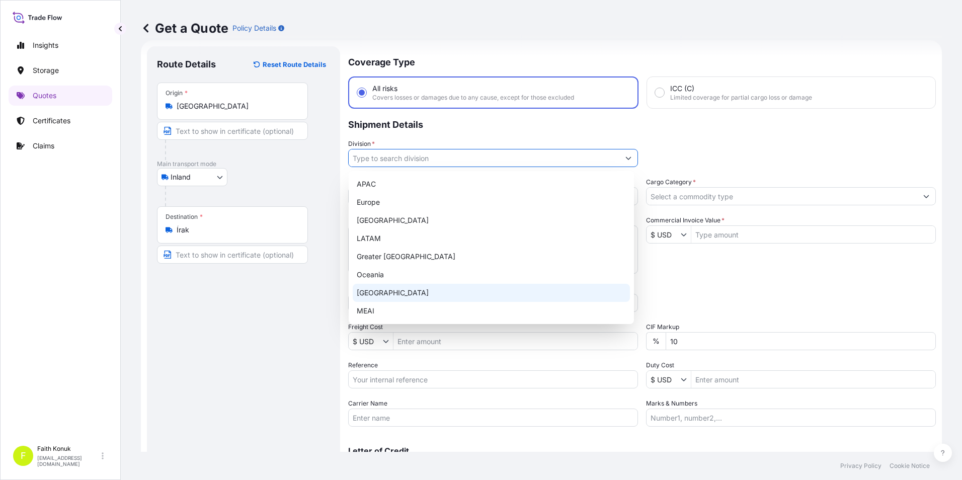
click at [384, 292] on div "[GEOGRAPHIC_DATA]" at bounding box center [491, 293] width 277 height 18
type input "[GEOGRAPHIC_DATA]"
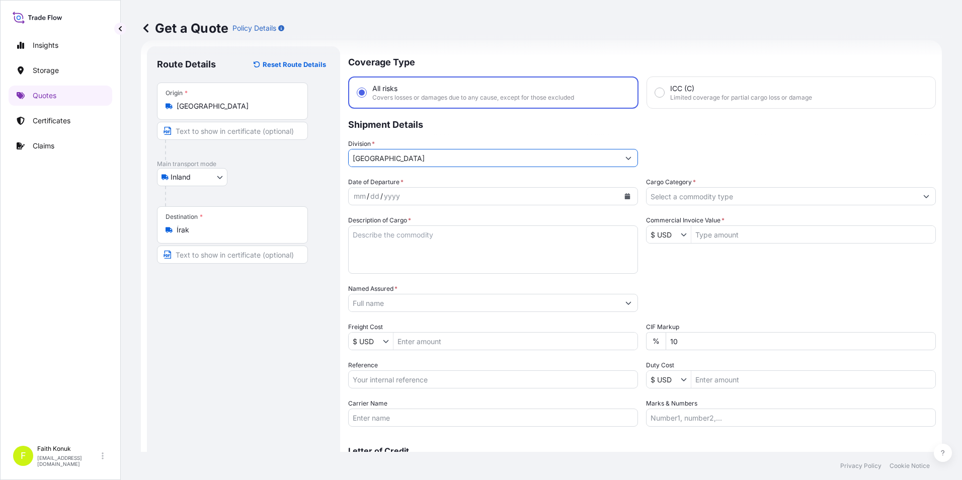
click at [625, 195] on icon "Calendar" at bounding box center [627, 196] width 6 height 6
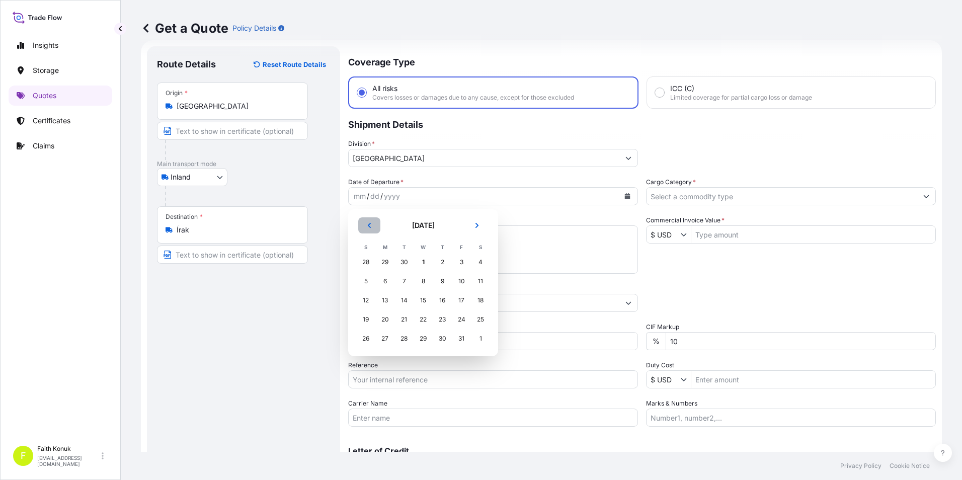
click at [368, 226] on icon "Previous" at bounding box center [369, 225] width 6 height 6
click at [406, 334] on div "30" at bounding box center [404, 338] width 18 height 18
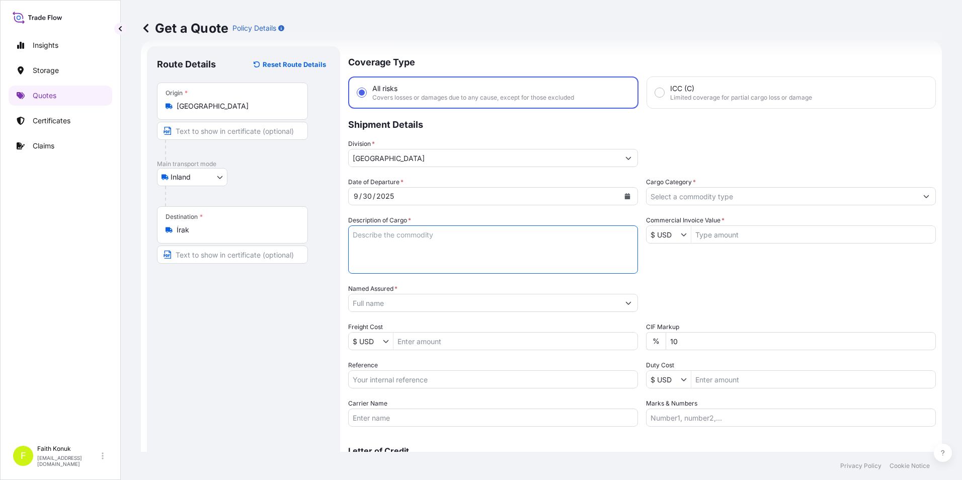
click at [435, 235] on textarea "Description of Cargo *" at bounding box center [493, 249] width 290 height 48
click at [596, 255] on textarea "Description of Cargo *" at bounding box center [493, 249] width 290 height 48
paste textarea "Örtüsü toprak alkali metal bileşiği 23 PALET / 25875 KG"
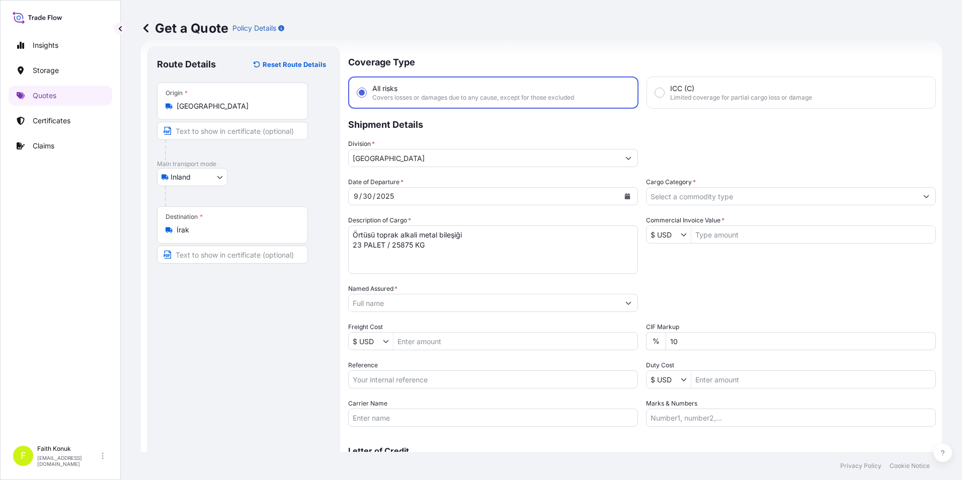
click at [401, 252] on textarea "Örtüsü toprak alkali metal bileşiği 23 PALET / 25875 KG" at bounding box center [493, 249] width 290 height 48
paste textarea "47 AEA 787"
click at [393, 266] on textarea "Örtüsü toprak alkali metal bileşiği 23 PALET / 25875 KG 47 AEA 787 REF:" at bounding box center [493, 249] width 290 height 48
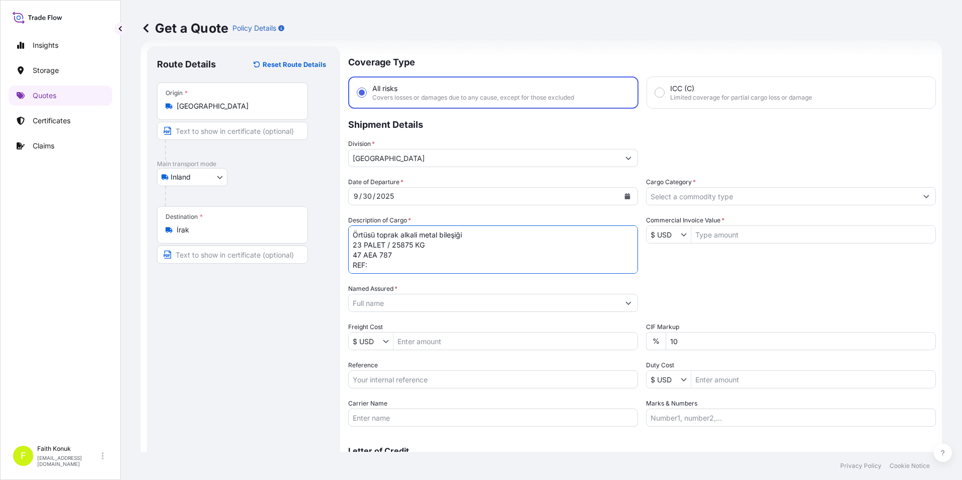
paste textarea "50004465"
type textarea "Örtüsü toprak alkali metal bileşiği 23 PALET / 25875 KG 47 AEA 787 REF:50004465…"
click at [479, 305] on input "Named Assured *" at bounding box center [482, 303] width 267 height 18
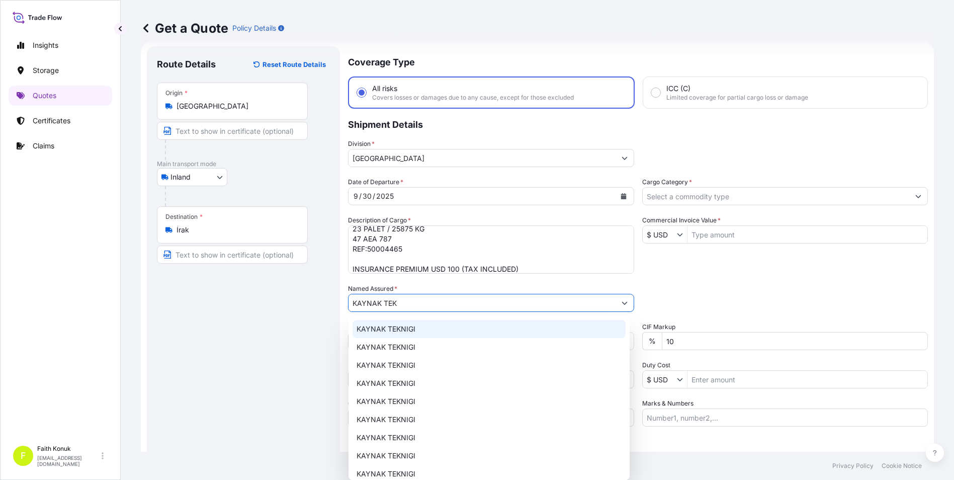
click at [376, 326] on span "KAYNAK TEKNIGI" at bounding box center [386, 329] width 59 height 10
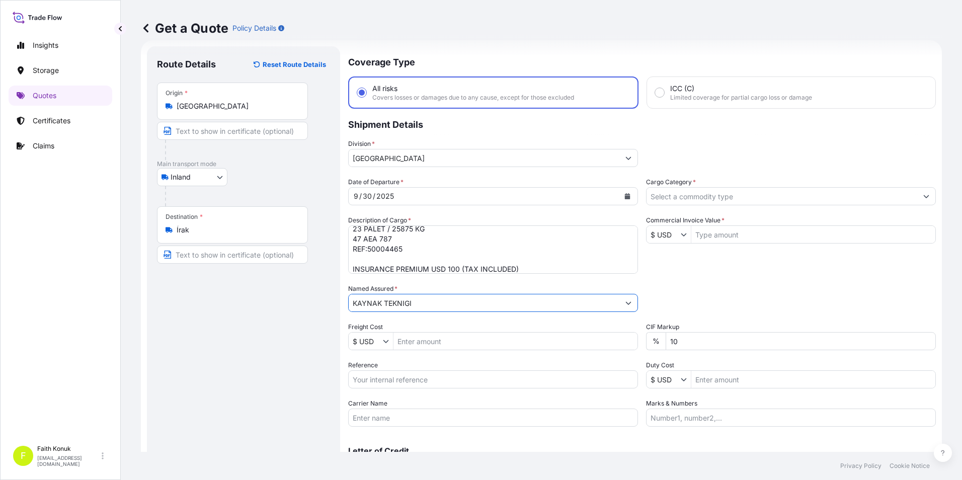
type input "KAYNAK TEKNIGI"
click at [378, 378] on input "Reference" at bounding box center [493, 379] width 290 height 18
click at [416, 380] on input "Reference" at bounding box center [493, 379] width 290 height 18
paste input "2101783415"
type input "2101783415"
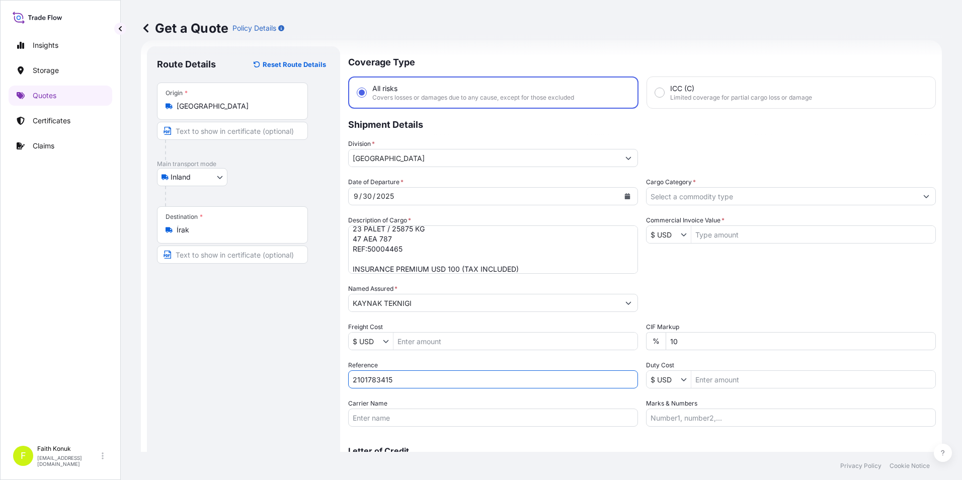
click at [389, 417] on input "Carrier Name" at bounding box center [493, 417] width 290 height 18
click at [378, 411] on input "Carrier Name" at bounding box center [493, 417] width 290 height 18
paste input "47 AEA 787"
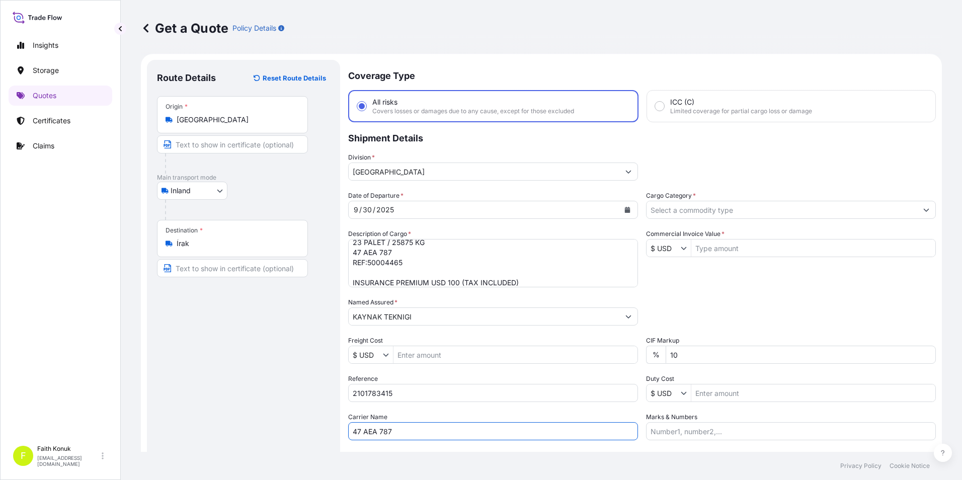
scroll to position [0, 0]
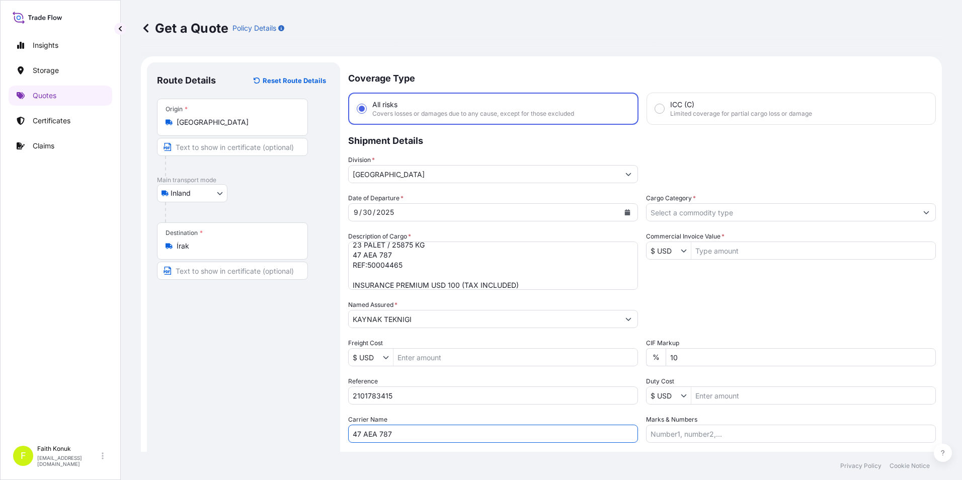
type input "47 AEA 787"
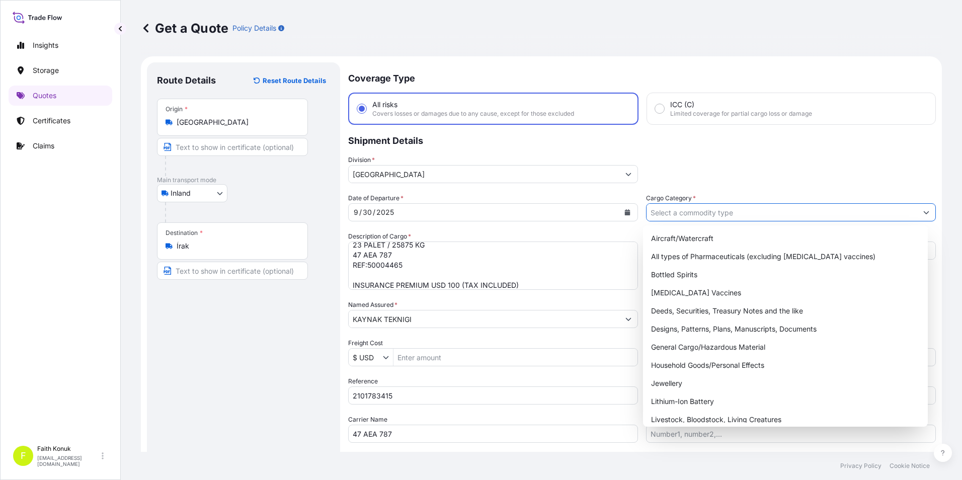
click at [685, 212] on input "Cargo Category *" at bounding box center [781, 212] width 271 height 18
click at [695, 350] on div "General Cargo/Hazardous Material" at bounding box center [785, 347] width 277 height 18
type input "General Cargo/Hazardous Material"
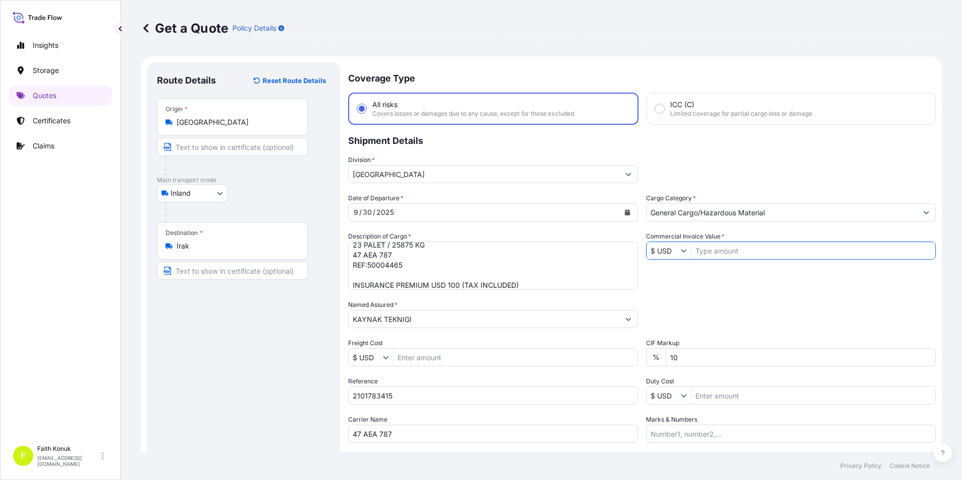
click at [730, 257] on input "Commercial Invoice Value *" at bounding box center [813, 250] width 244 height 18
type input "47,768.8"
click at [698, 280] on div "Date of Departure * [DATE] Cargo Category * General Cargo/Hazardous Material De…" at bounding box center [642, 317] width 588 height 249
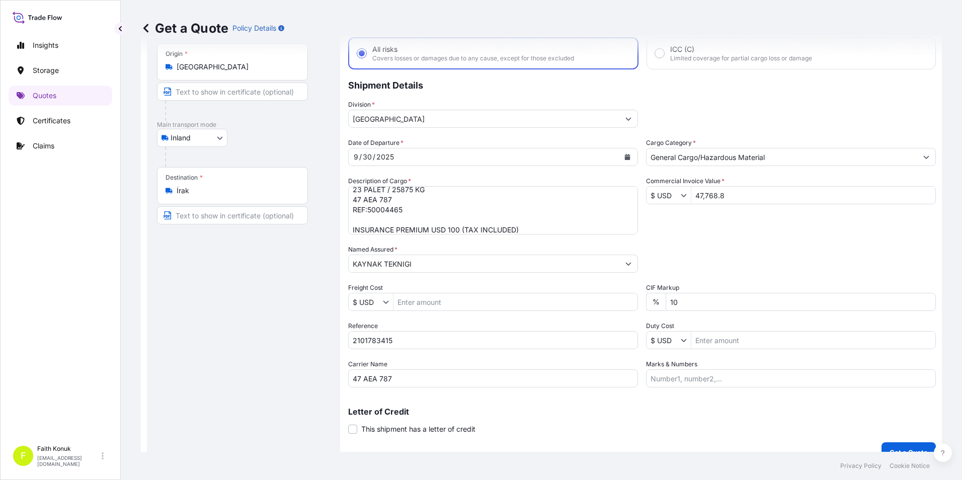
scroll to position [72, 0]
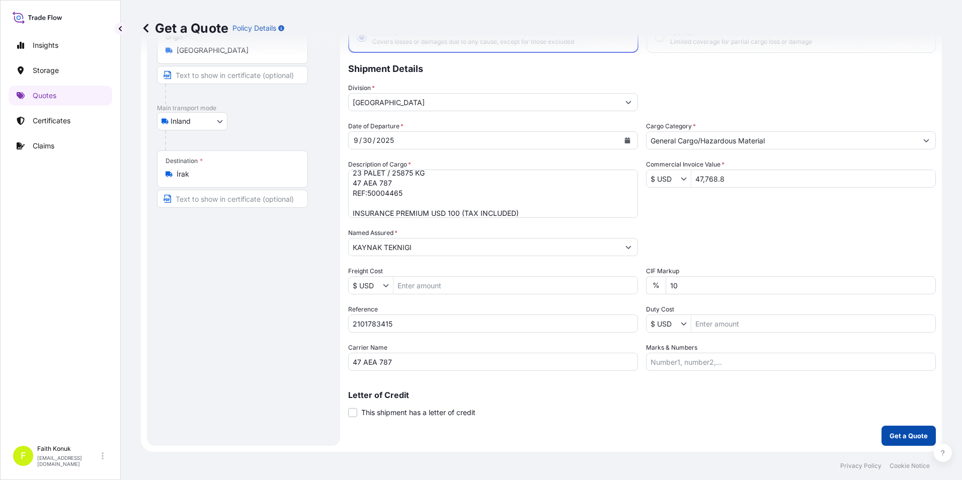
click at [889, 431] on p "Get a Quote" at bounding box center [908, 436] width 38 height 10
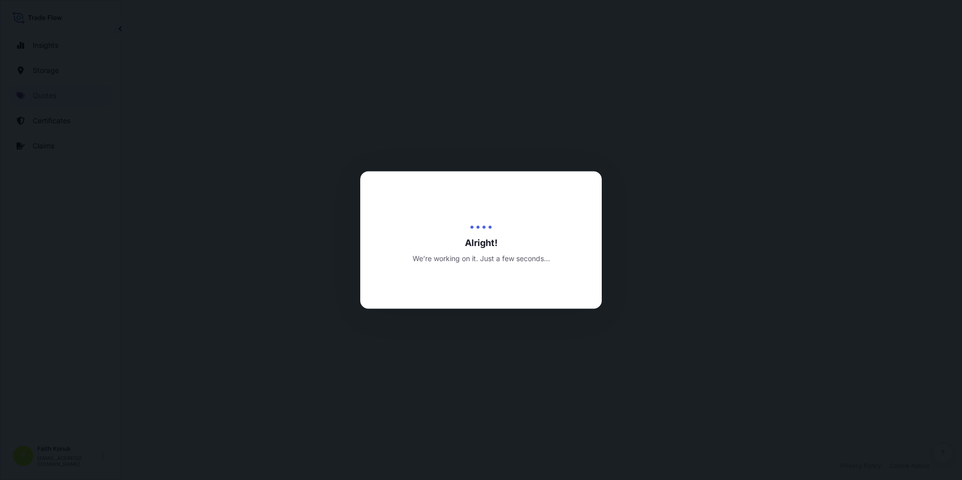
select select "Inland"
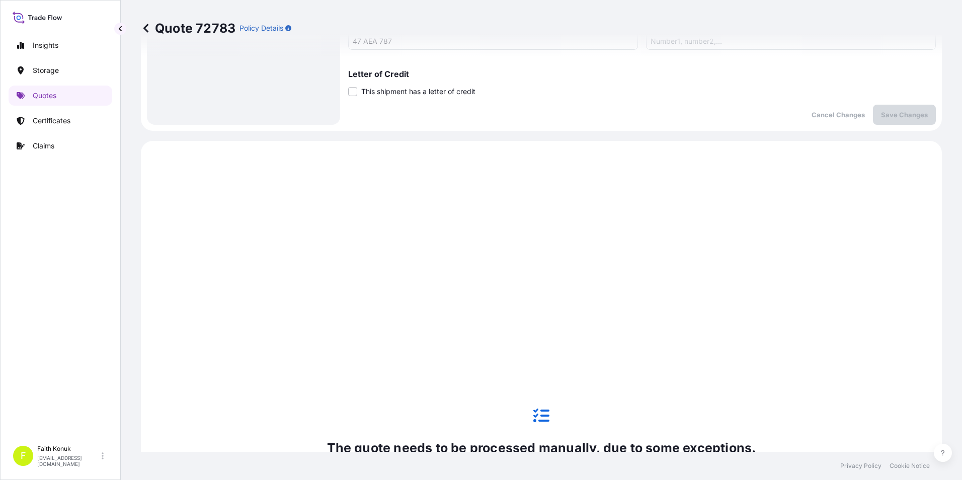
scroll to position [282, 0]
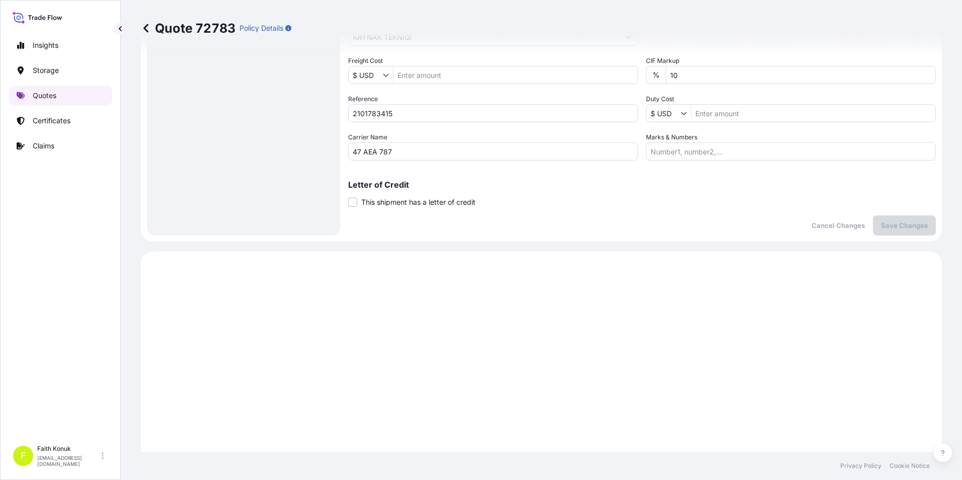
click at [43, 96] on p "Quotes" at bounding box center [45, 96] width 24 height 10
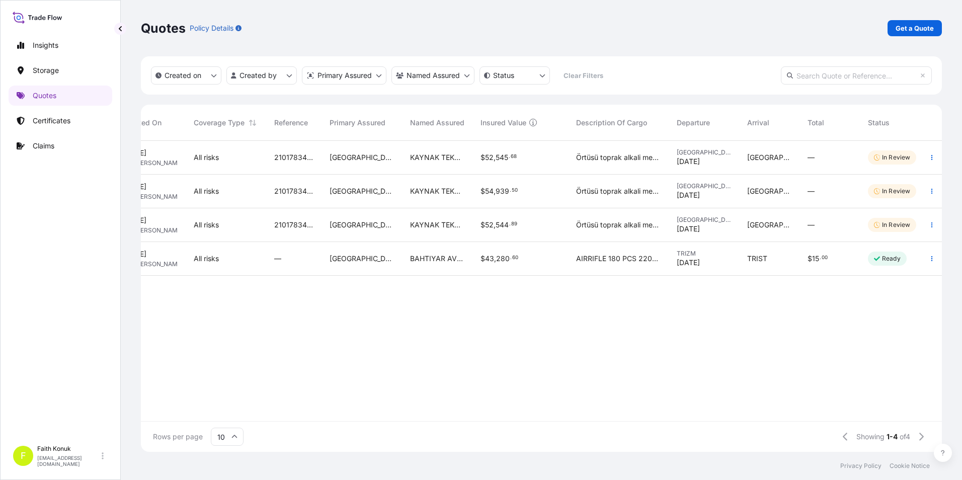
scroll to position [0, 95]
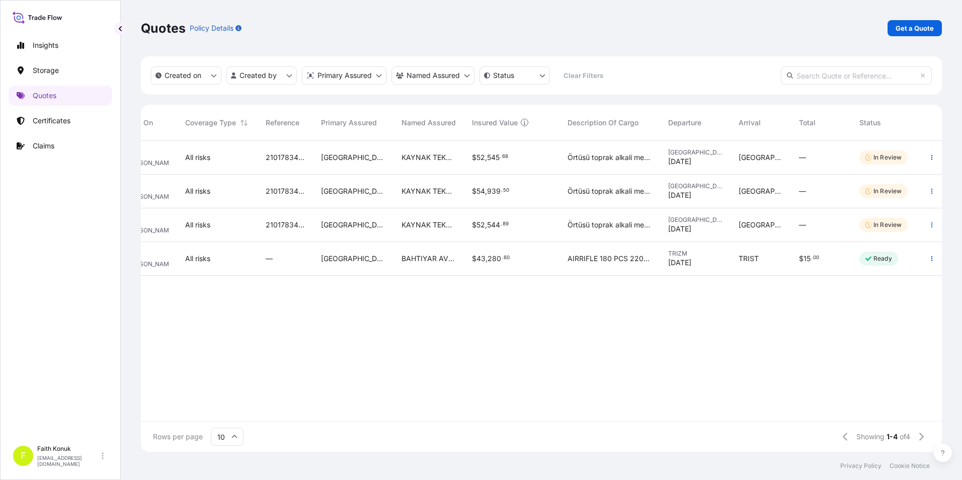
drag, startPoint x: 485, startPoint y: 412, endPoint x: 427, endPoint y: 399, distance: 59.9
click at [427, 399] on div "72783 [DATE] FK Faith Konuk All risks 2101783415 Turkey KAYNAK TEKNIGI $ 52 , 5…" at bounding box center [493, 281] width 895 height 280
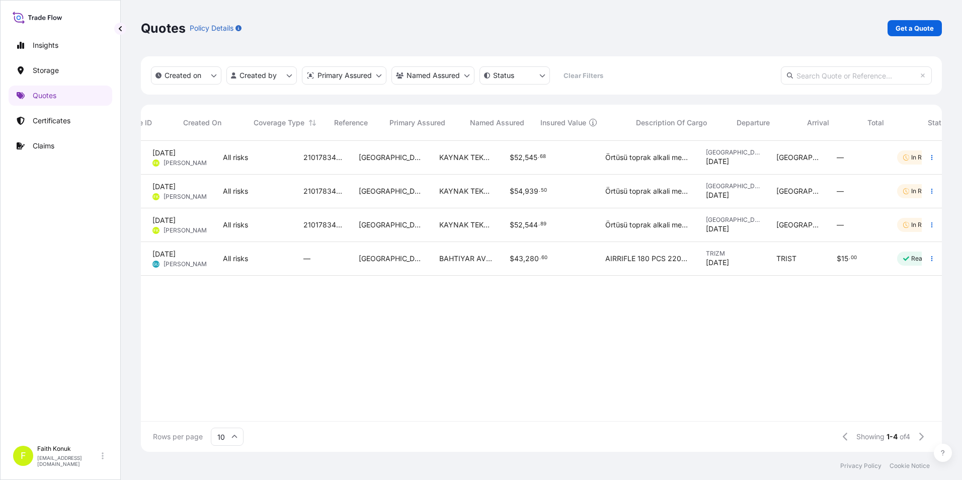
scroll to position [0, 0]
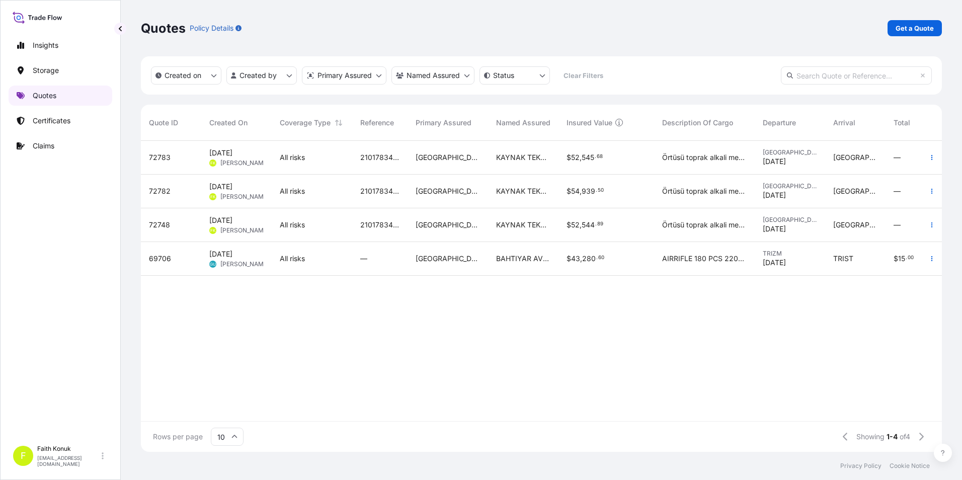
click at [65, 93] on link "Quotes" at bounding box center [61, 96] width 104 height 20
click at [688, 363] on div "72783 [DATE] FK Faith Konuk All risks 2101783415 Turkey KAYNAK TEKNIGI $ 52 , 5…" at bounding box center [588, 281] width 895 height 280
click at [644, 330] on div "72783 [DATE] FK Faith Konuk All risks 2101783415 Turkey KAYNAK TEKNIGI $ 52 , 5…" at bounding box center [588, 281] width 895 height 280
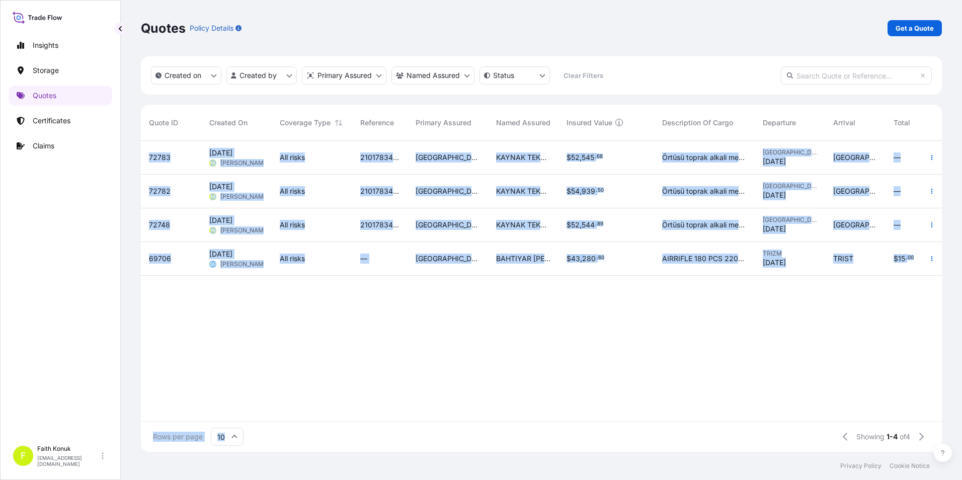
drag, startPoint x: 669, startPoint y: 413, endPoint x: 745, endPoint y: 436, distance: 79.3
click at [745, 436] on div "Quote ID Created On Coverage Type Reference Primary Assured Named Assured Insur…" at bounding box center [541, 278] width 801 height 347
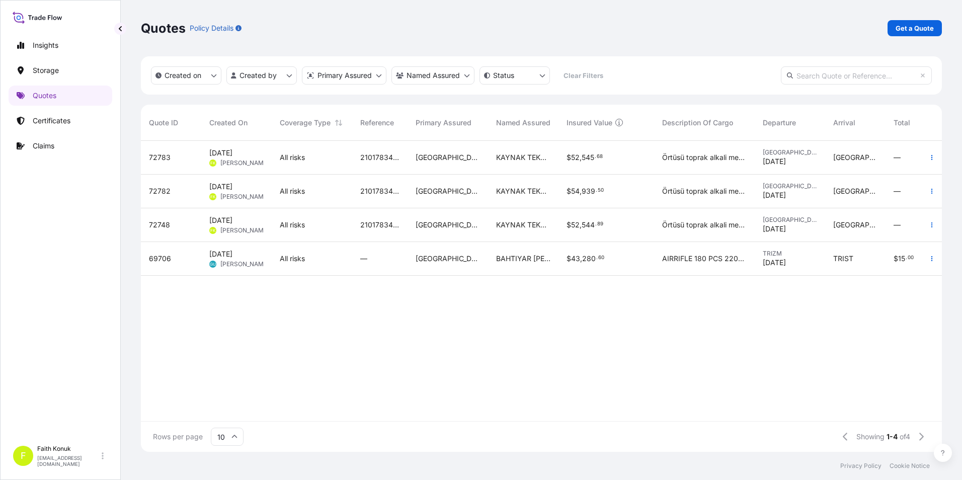
drag, startPoint x: 745, startPoint y: 436, endPoint x: 698, endPoint y: 375, distance: 76.7
click at [698, 375] on div "72783 [DATE] FK Faith Konuk All risks 2101783415 Turkey KAYNAK TEKNIGI $ 52 , 5…" at bounding box center [588, 281] width 895 height 280
click at [906, 32] on p "Get a Quote" at bounding box center [914, 28] width 38 height 10
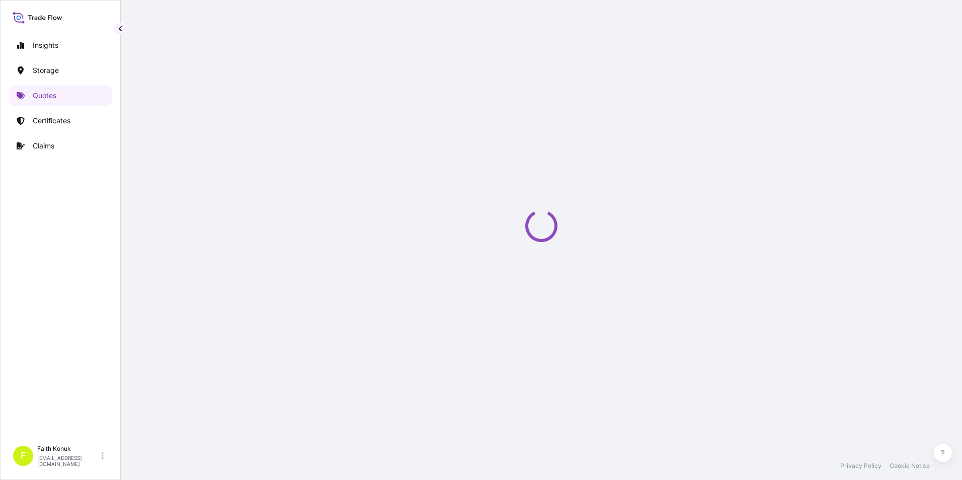
scroll to position [16, 0]
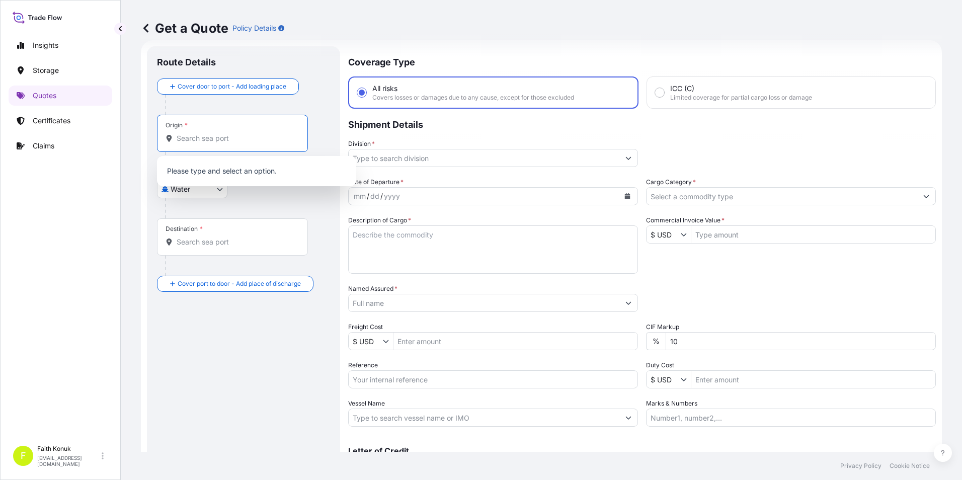
click at [235, 140] on input "Origin *" at bounding box center [236, 138] width 119 height 10
click at [210, 189] on body "0 options available. Insights Storage Quotes Certificates Claims F Faith Konuk …" at bounding box center [481, 240] width 962 height 480
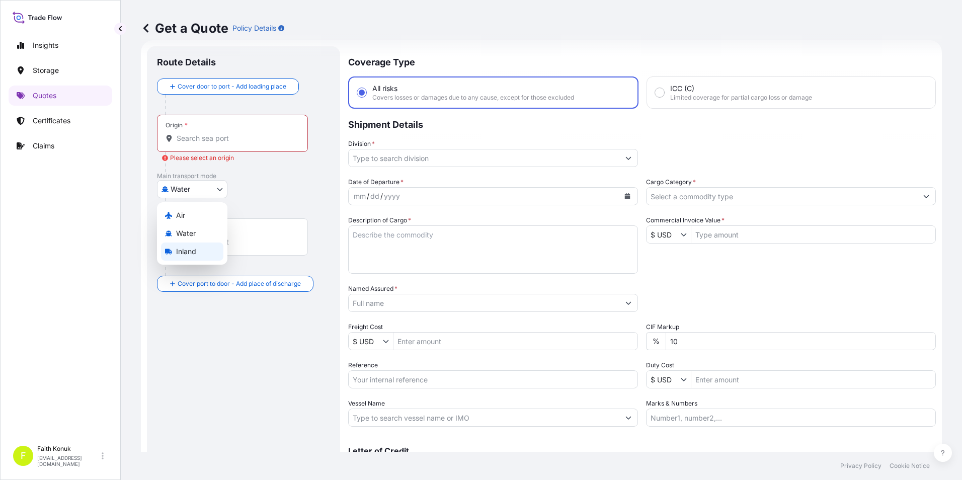
click at [196, 251] on span "Inland" at bounding box center [186, 251] width 20 height 10
select select "Inland"
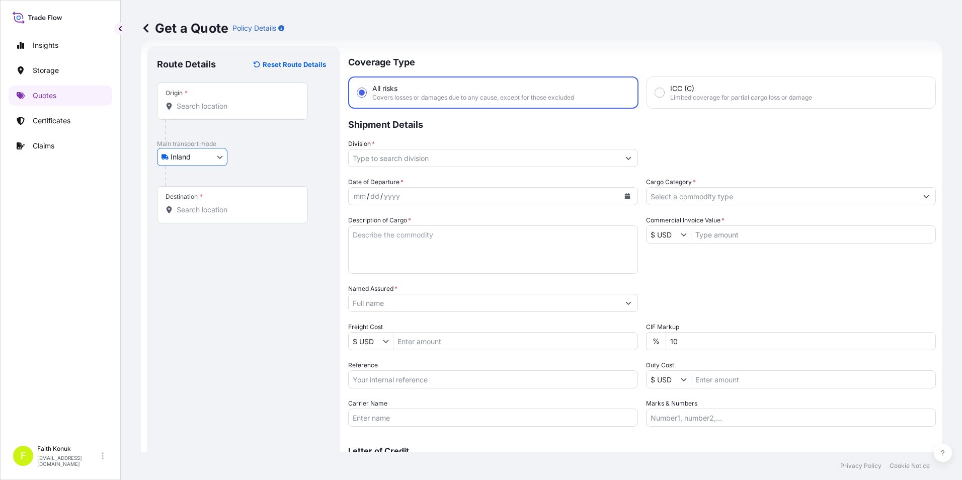
click at [205, 105] on input "Origin *" at bounding box center [236, 106] width 119 height 10
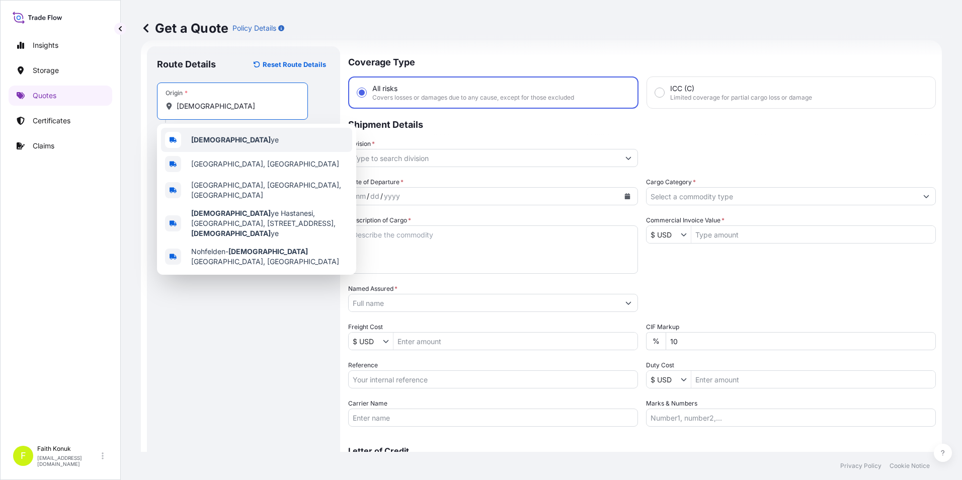
click at [203, 142] on b "Türki" at bounding box center [230, 139] width 79 height 9
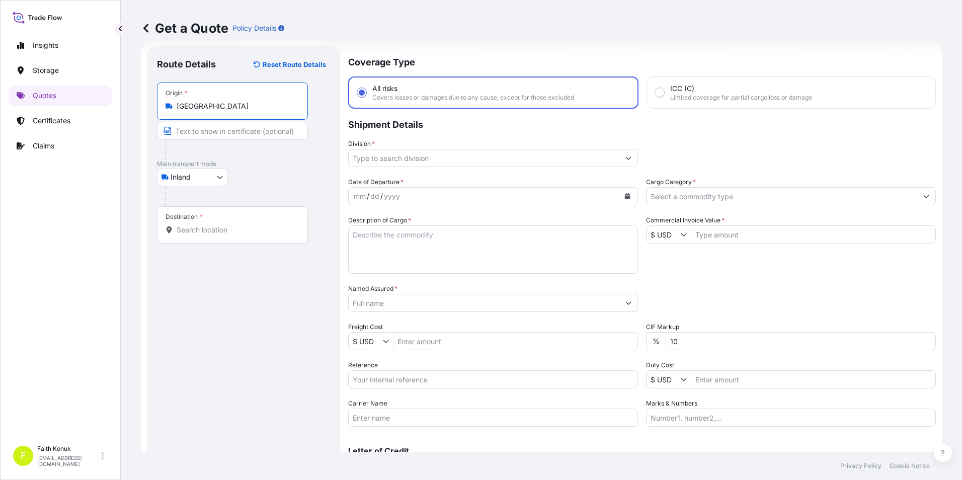
type input "[GEOGRAPHIC_DATA]"
click at [199, 227] on input "Destination *" at bounding box center [236, 230] width 119 height 10
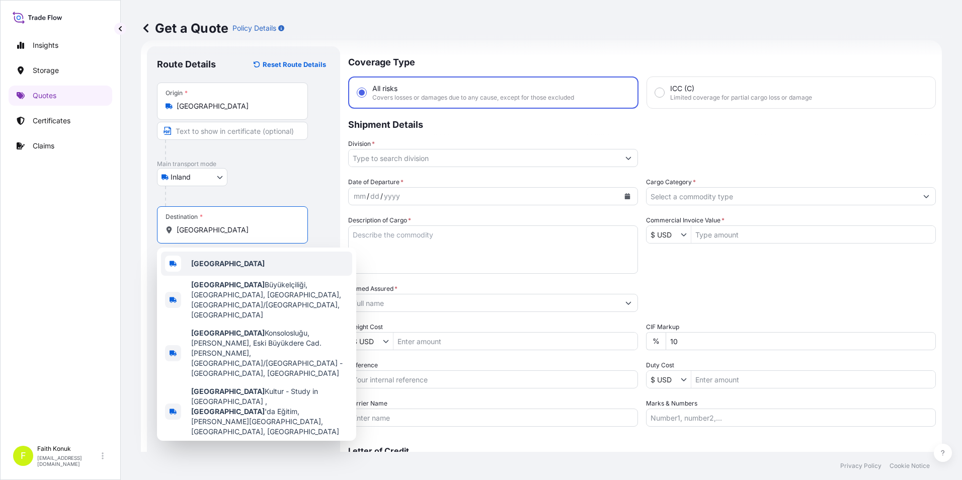
click at [207, 262] on b "Polonya" at bounding box center [227, 263] width 73 height 9
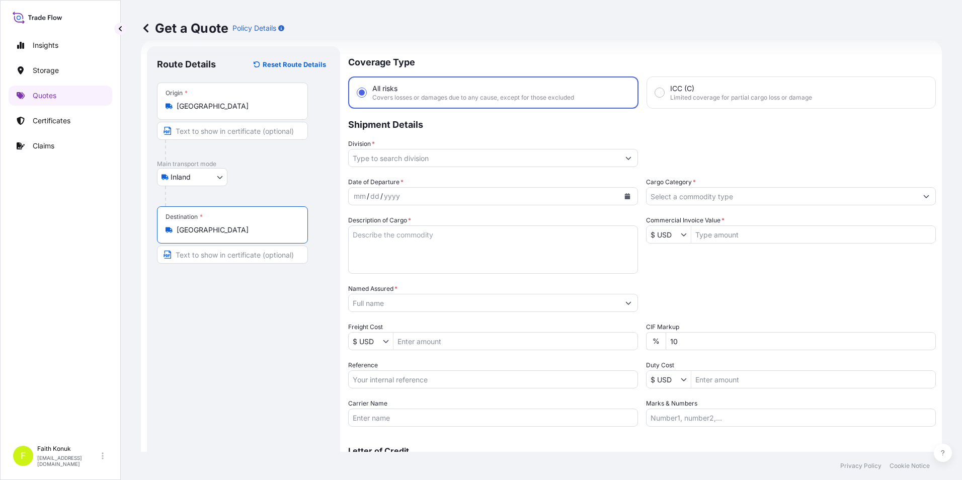
type input "Polonya"
click at [627, 161] on button "Show suggestions" at bounding box center [628, 158] width 18 height 18
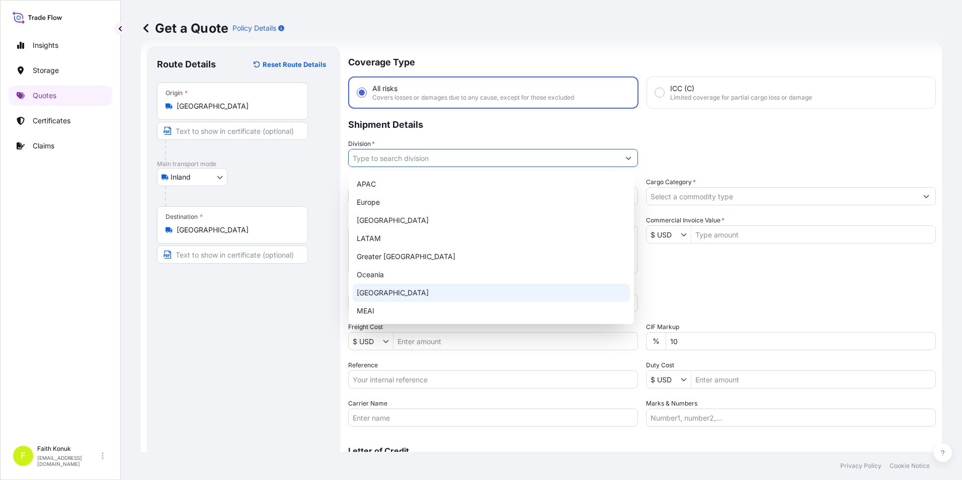
click at [381, 294] on div "[GEOGRAPHIC_DATA]" at bounding box center [491, 293] width 277 height 18
type input "[GEOGRAPHIC_DATA]"
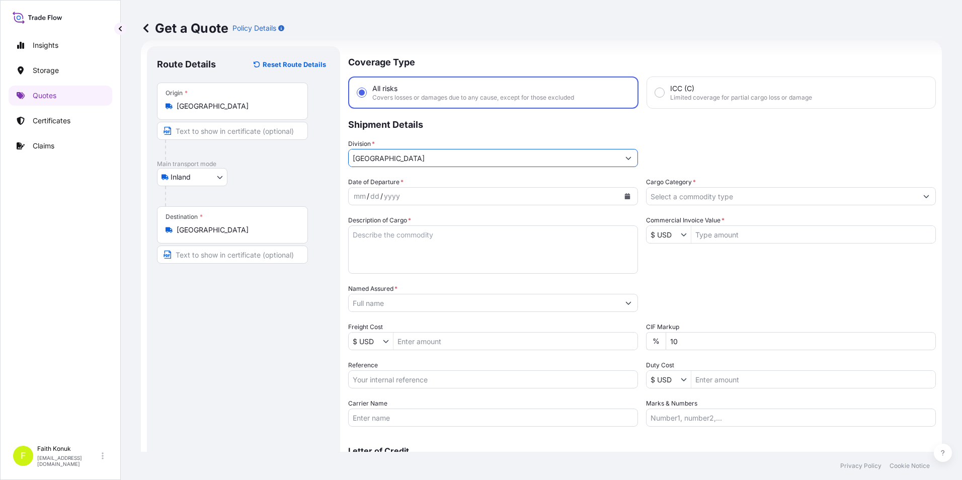
click at [629, 197] on button "Calendar" at bounding box center [627, 196] width 16 height 16
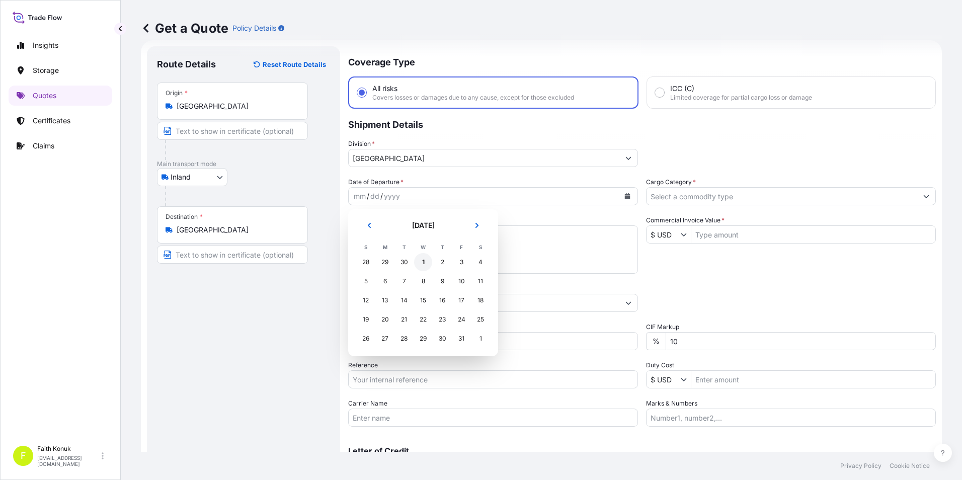
click at [423, 260] on div "1" at bounding box center [423, 262] width 18 height 18
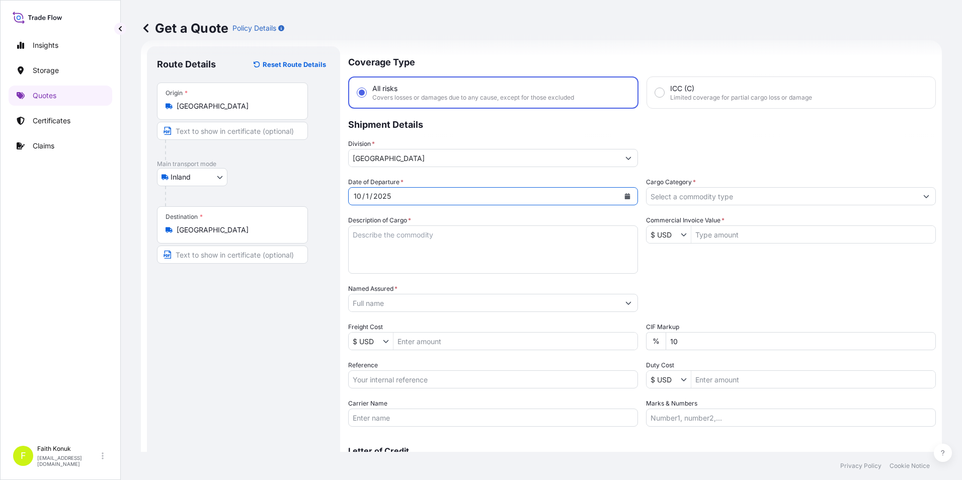
click at [411, 236] on textarea "Description of Cargo *" at bounding box center [493, 249] width 290 height 48
click at [475, 237] on textarea "Description of Cargo *" at bounding box center [493, 249] width 290 height 48
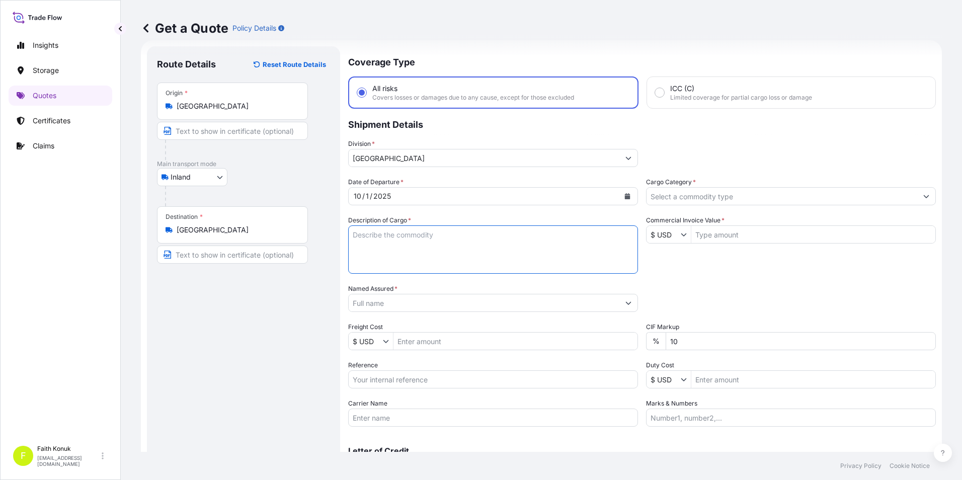
paste textarea "KAYNAK TELİ 24 PALET / 22315 KG"
click at [389, 260] on textarea "KAYNAK TELİ 24 PALET / 22315 KG" at bounding box center [493, 249] width 290 height 48
paste textarea "Fatura Refersans numarası : : 50105578/50061990/50100249/50053888/50089975/5003…"
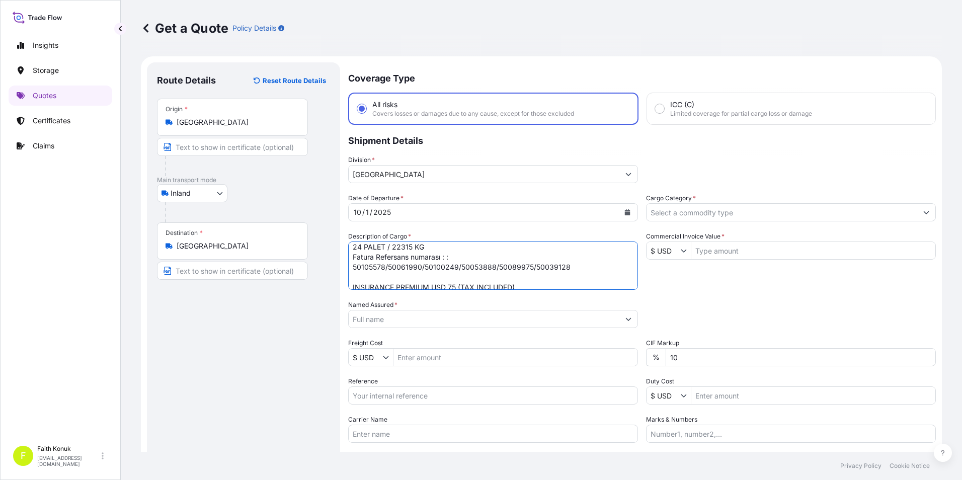
scroll to position [21, 0]
type textarea "KAYNAK TELİ 24 PALET / 22315 KG Fatura Refersans numarası : : 50105578/50061990…"
click at [402, 313] on input "Named Assured *" at bounding box center [484, 319] width 271 height 18
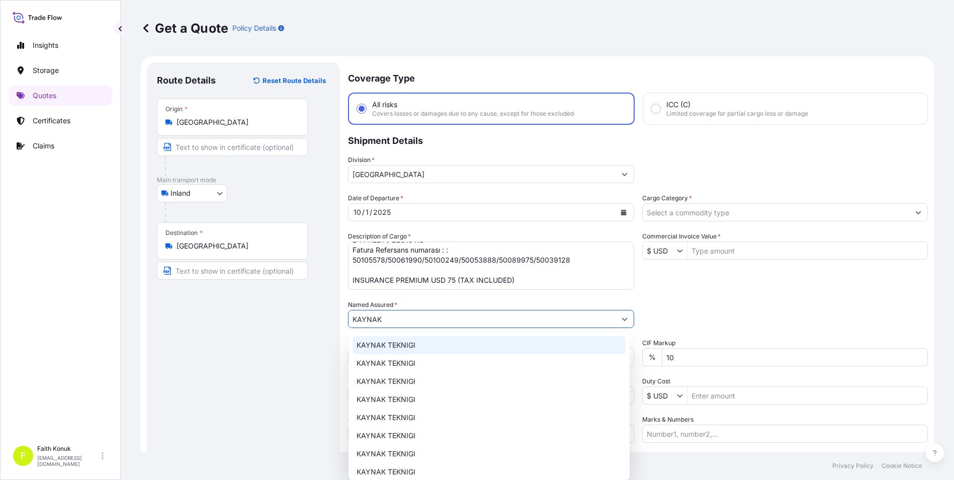
click at [391, 347] on span "KAYNAK TEKNIGI" at bounding box center [386, 345] width 59 height 10
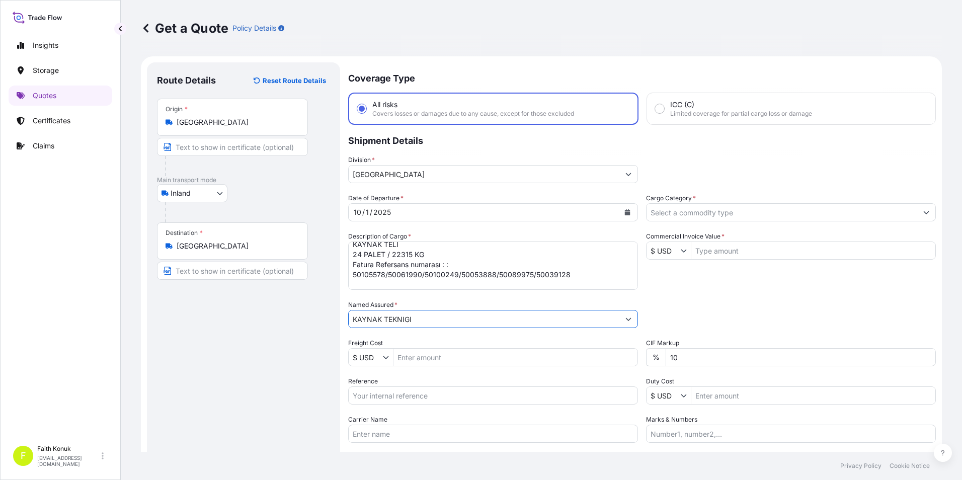
scroll to position [0, 0]
type input "KAYNAK TEKNIGI"
click at [429, 261] on textarea "KAYNAK TELİ 24 PALET / 22315 KG Fatura Refersans numarası : : 50105578/50061990…" at bounding box center [493, 265] width 290 height 48
click at [368, 270] on textarea "KAYNAK TELİ 24 PALET / 22315 KG Fatura Refersans numarası : : 50105578/50061990…" at bounding box center [493, 265] width 290 height 48
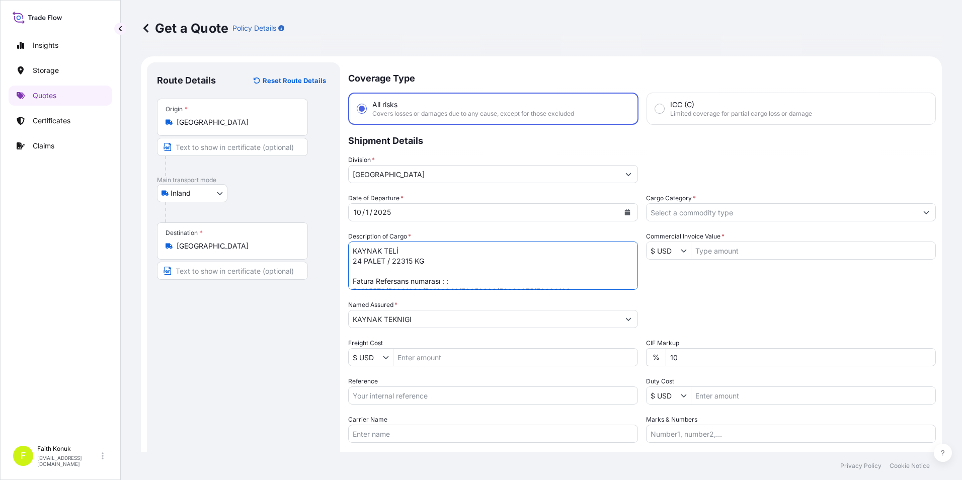
paste textarea "50 DN 012"
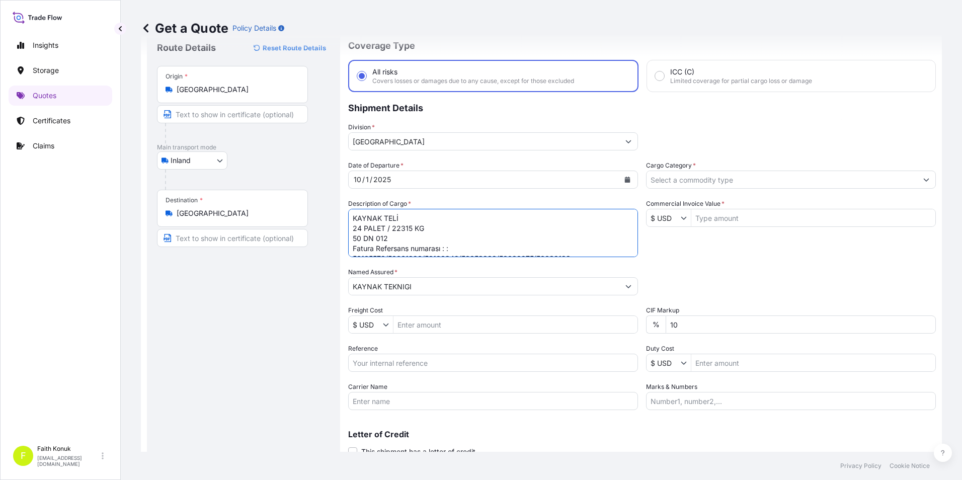
scroll to position [72, 0]
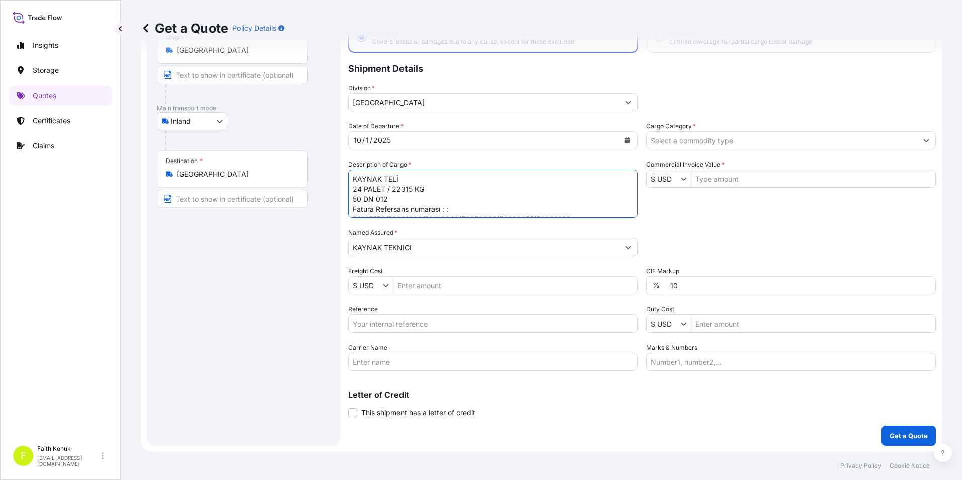
type textarea "KAYNAK TELİ 24 PALET / 22315 KG 50 DN 012 Fatura Refersans numarası : : 5010557…"
click at [366, 327] on input "Reference" at bounding box center [493, 323] width 290 height 18
click at [445, 324] on input "Reference" at bounding box center [493, 323] width 290 height 18
paste input "2101783488"
type input "2101783488"
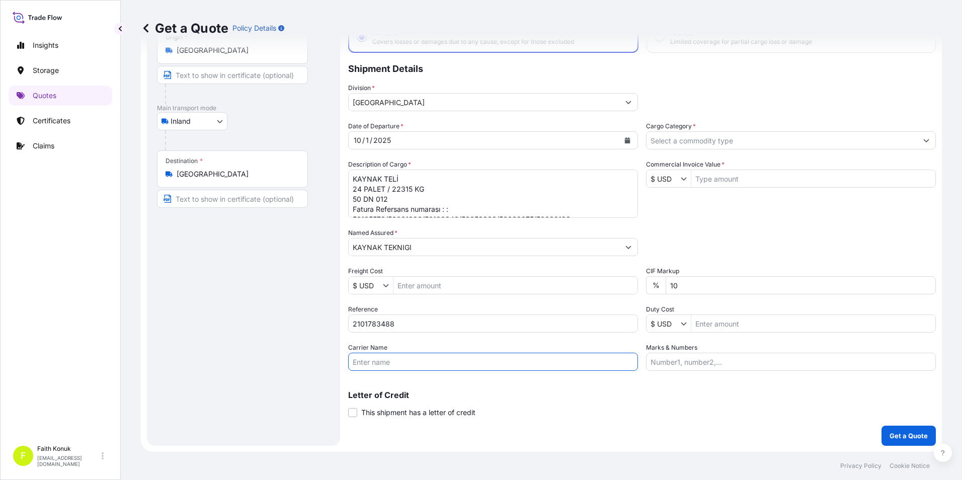
click at [399, 364] on input "Carrier Name" at bounding box center [493, 362] width 290 height 18
click at [377, 367] on input "Carrier Name" at bounding box center [493, 362] width 290 height 18
paste input "50 DN 012"
type input "50 DN 012"
click at [687, 138] on input "Cargo Category *" at bounding box center [781, 140] width 271 height 18
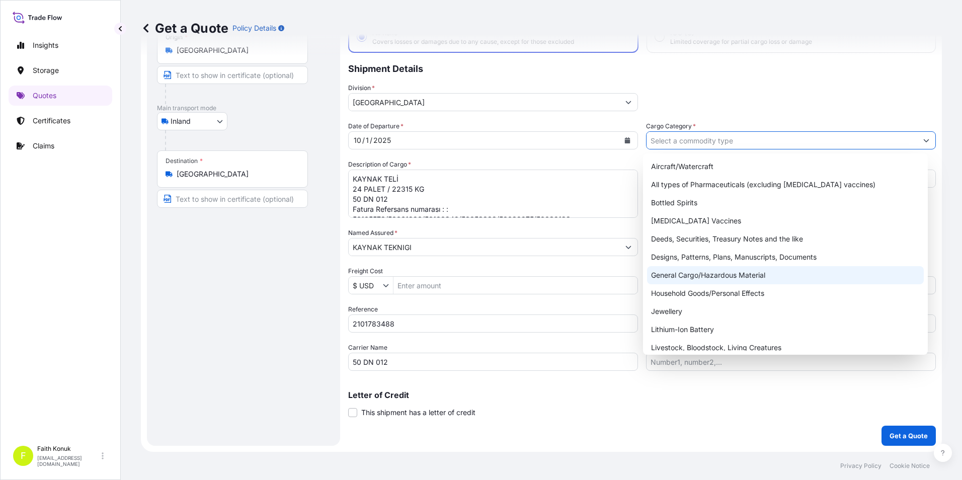
click at [664, 272] on div "General Cargo/Hazardous Material" at bounding box center [785, 275] width 277 height 18
type input "General Cargo/Hazardous Material"
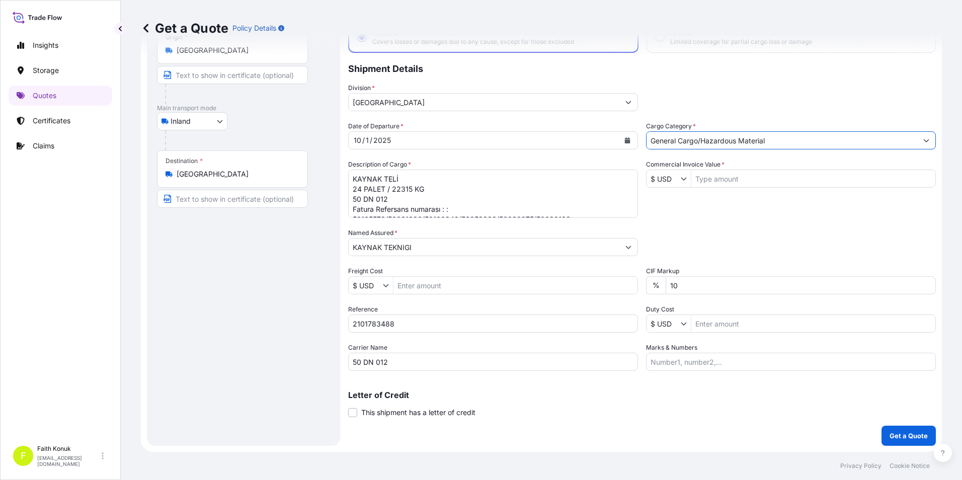
click at [710, 178] on input "Commercial Invoice Value *" at bounding box center [813, 179] width 244 height 18
type input "27,694.5"
drag, startPoint x: 703, startPoint y: 213, endPoint x: 678, endPoint y: 193, distance: 31.9
click at [702, 213] on div "Date of Departure * 10 / 1 / 2025 Cargo Category * General Cargo/Hazardous Mate…" at bounding box center [642, 245] width 588 height 249
click at [681, 178] on icon "Show suggestions" at bounding box center [684, 179] width 6 height 6
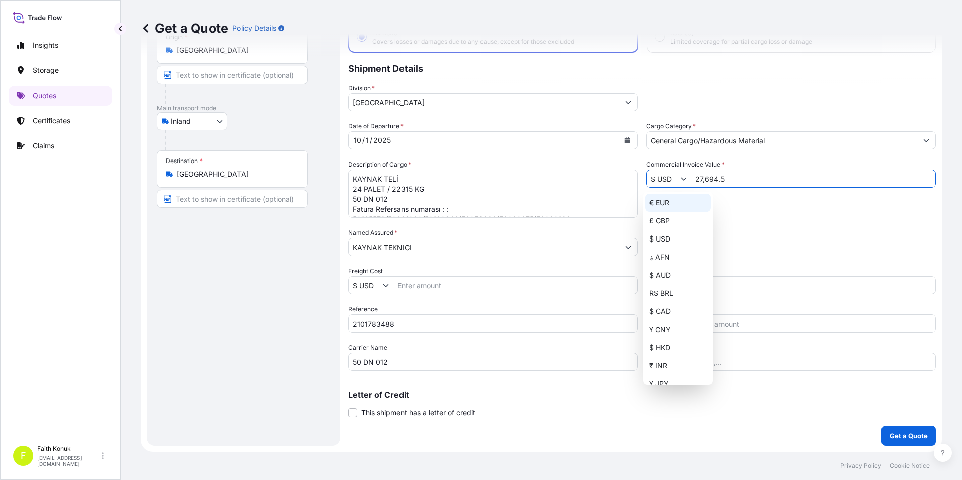
click at [677, 209] on div "€ EUR" at bounding box center [678, 203] width 66 height 18
type input "€ EUR"
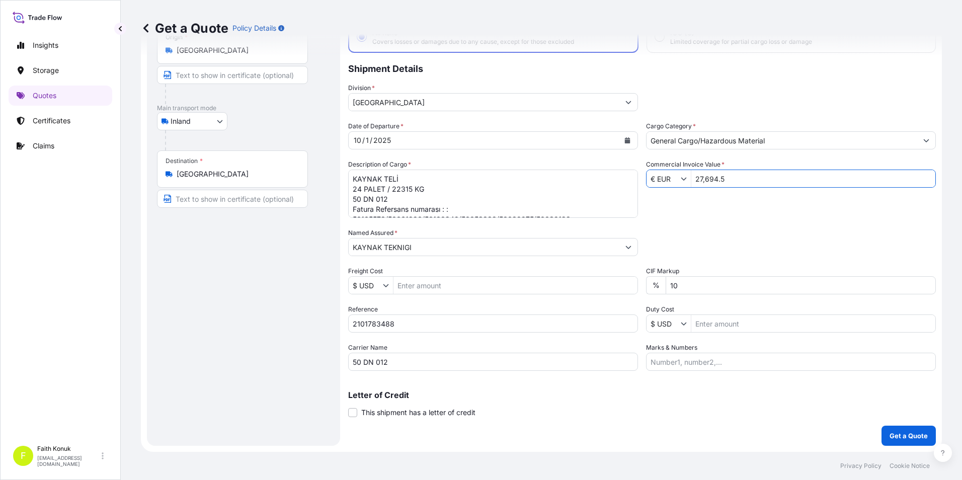
click at [728, 223] on div "Date of Departure * 10 / 1 / 2025 Cargo Category * General Cargo/Hazardous Mate…" at bounding box center [642, 245] width 588 height 249
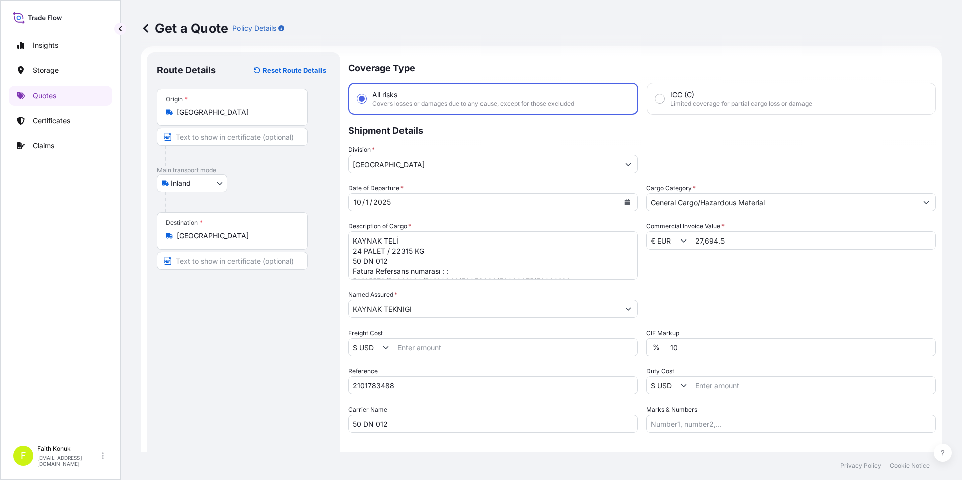
scroll to position [0, 0]
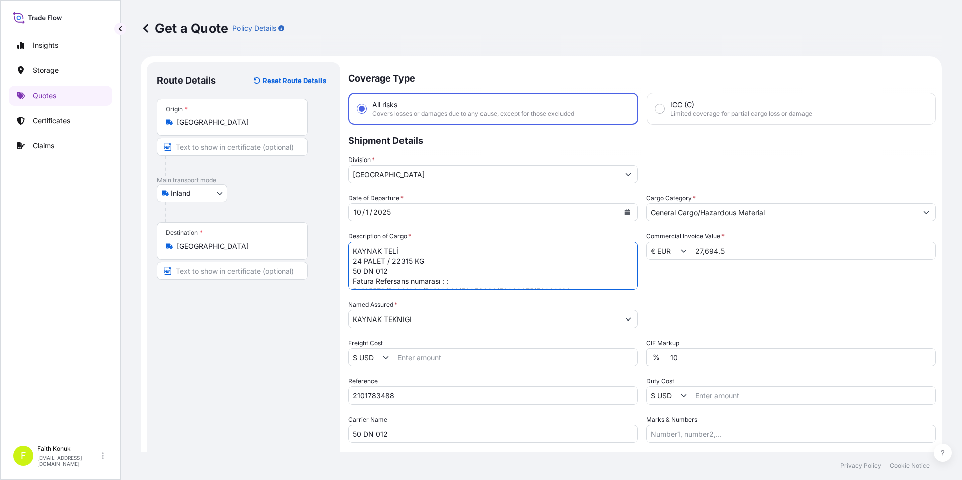
click at [470, 277] on textarea "KAYNAK TELİ 24 PALET / 22315 KG 50 DN 012 Fatura Refersans numarası : : 5010557…" at bounding box center [493, 265] width 290 height 48
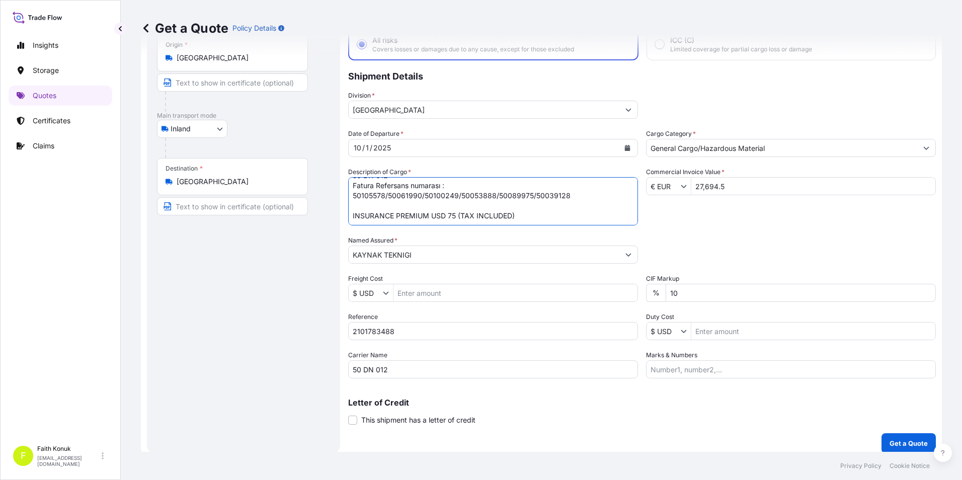
scroll to position [72, 0]
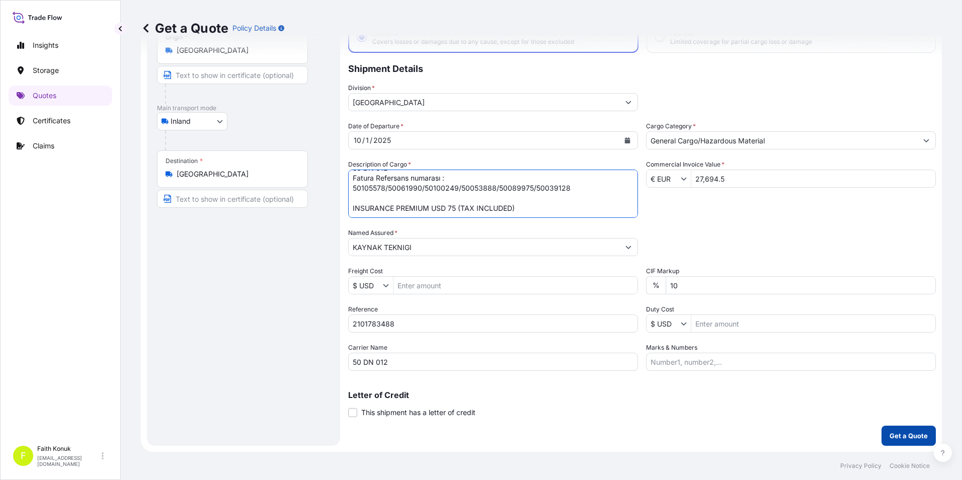
type textarea "KAYNAK TELİ 24 PALET / 22315 KG 50 DN 012 Fatura Refersans numarası : 50105578/…"
click at [896, 439] on p "Get a Quote" at bounding box center [908, 436] width 38 height 10
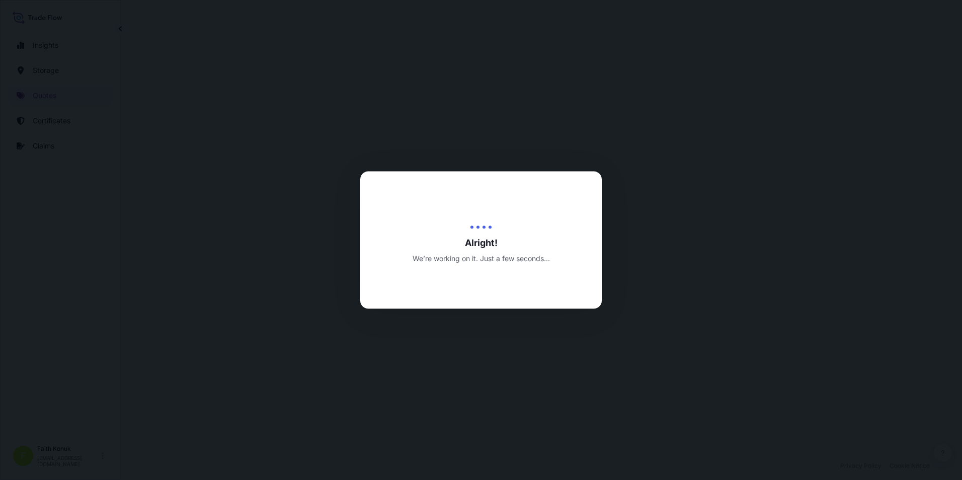
select select "Inland"
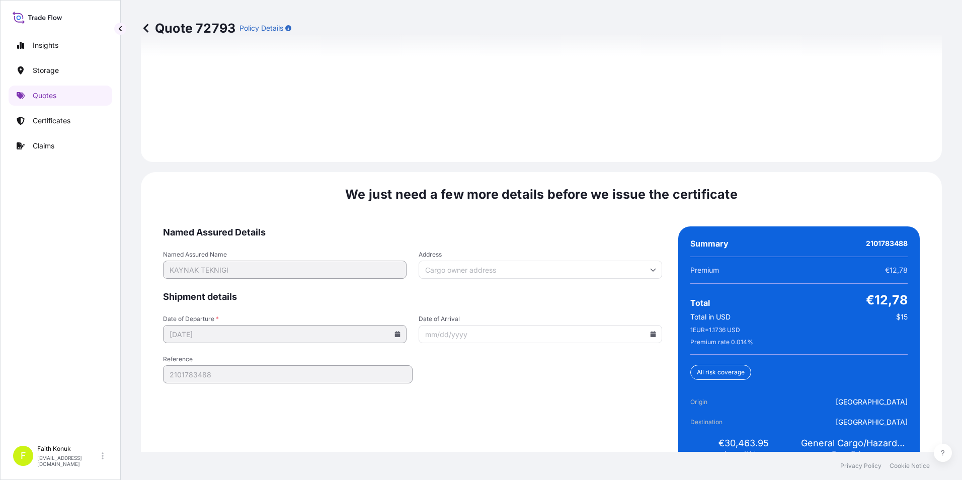
scroll to position [1469, 0]
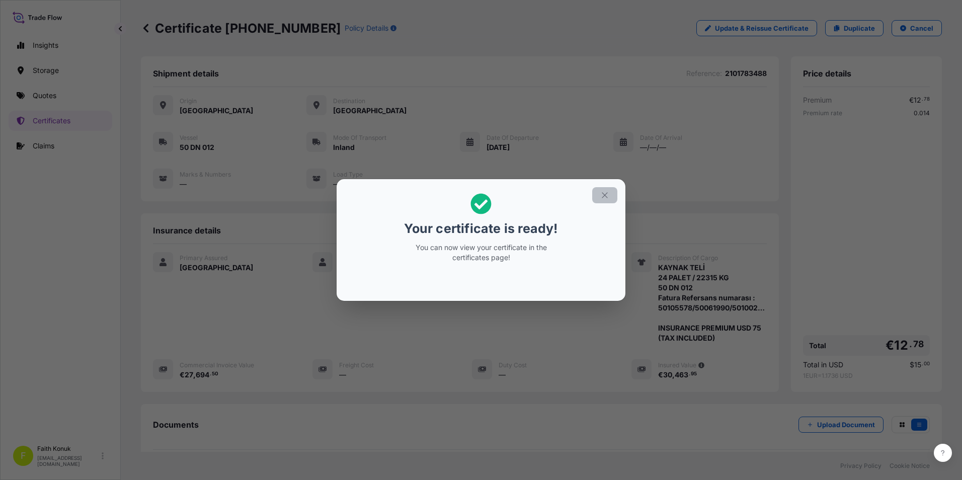
click at [597, 193] on button "button" at bounding box center [604, 195] width 25 height 16
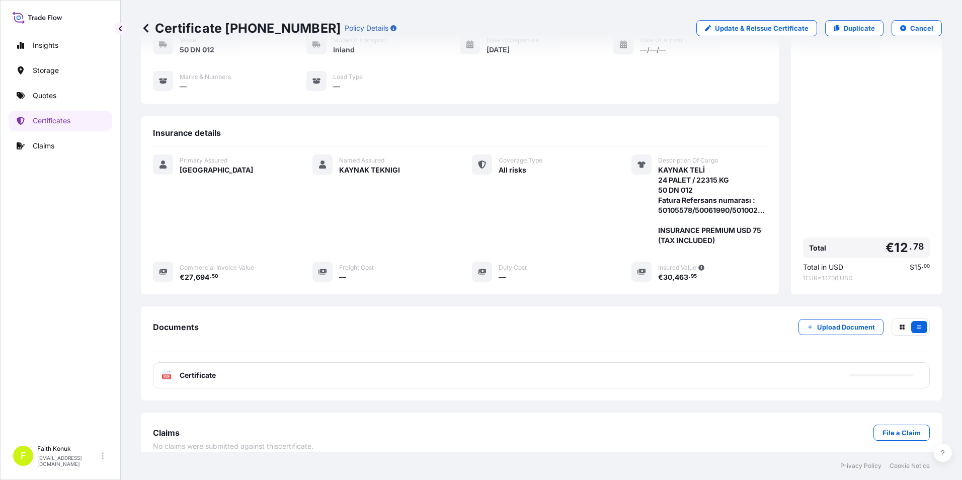
scroll to position [109, 0]
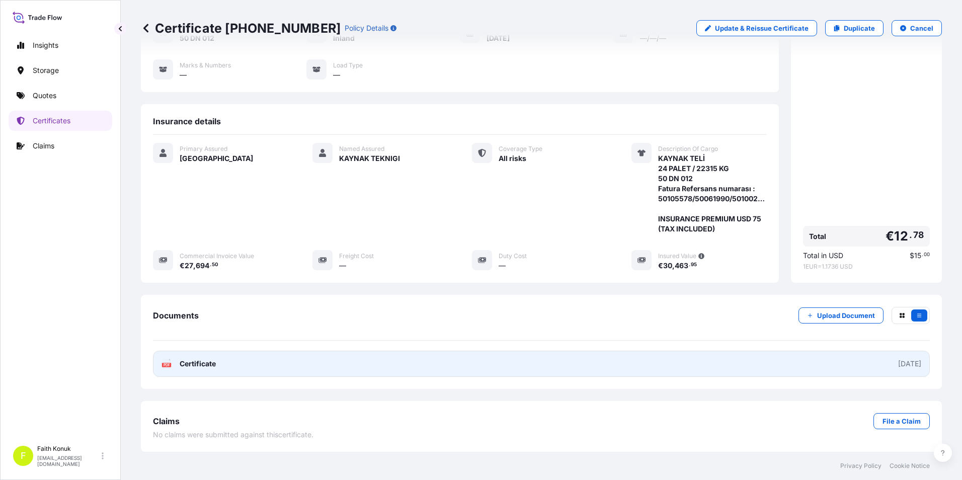
click at [210, 362] on span "Certificate" at bounding box center [198, 364] width 36 height 10
